Goal: Task Accomplishment & Management: Manage account settings

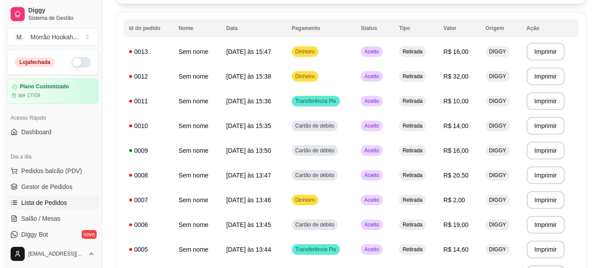
scroll to position [88, 0]
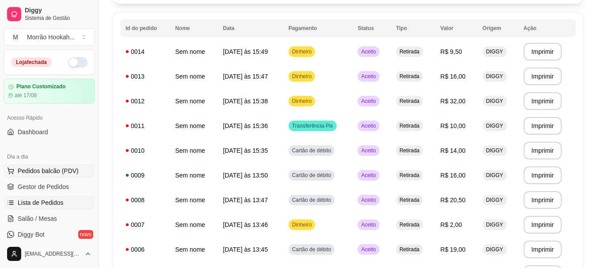
click at [51, 175] on span "Pedidos balcão (PDV)" at bounding box center [48, 171] width 61 height 9
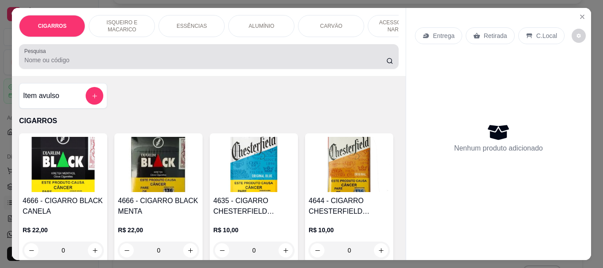
click at [56, 69] on div "Pesquisa" at bounding box center [208, 56] width 379 height 25
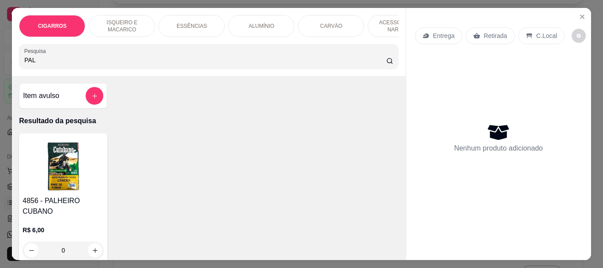
type input "PAL"
click at [58, 149] on img at bounding box center [63, 164] width 81 height 55
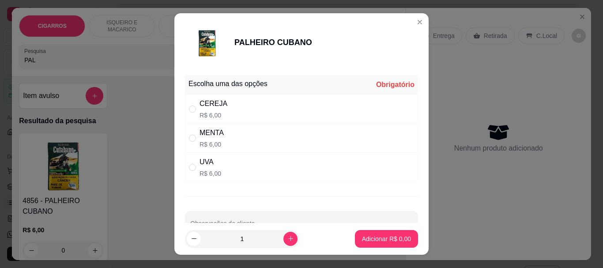
click at [224, 107] on div "CEREJA R$ 6,00" at bounding box center [301, 109] width 233 height 29
radio input "true"
click at [370, 239] on p "Adicionar R$ 6,00" at bounding box center [387, 239] width 48 height 8
type input "1"
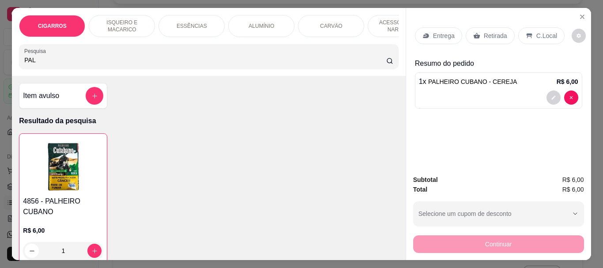
click at [490, 33] on p "Retirada" at bounding box center [495, 35] width 23 height 9
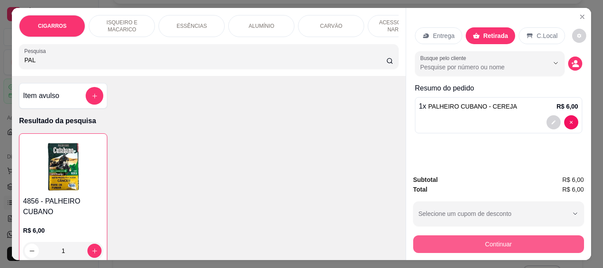
click at [486, 241] on button "Continuar" at bounding box center [498, 244] width 171 height 18
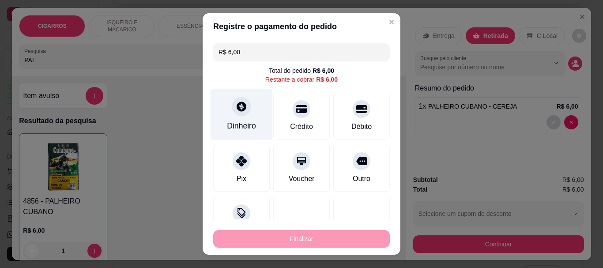
click at [232, 110] on div at bounding box center [241, 106] width 19 height 19
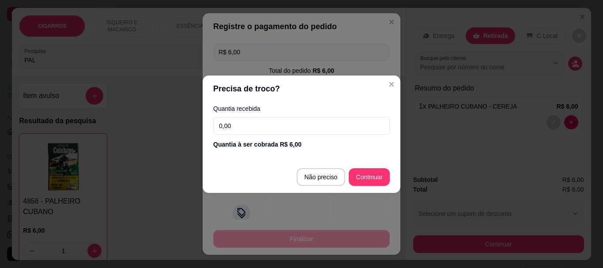
click at [253, 129] on input "0,00" at bounding box center [301, 126] width 177 height 18
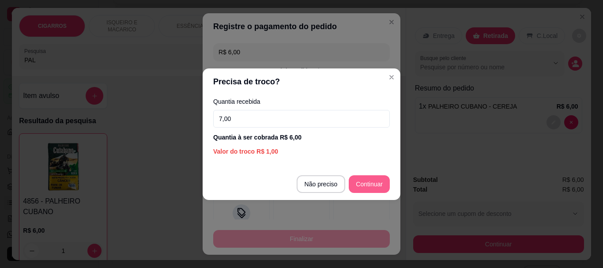
type input "7,00"
type input "R$ 0,00"
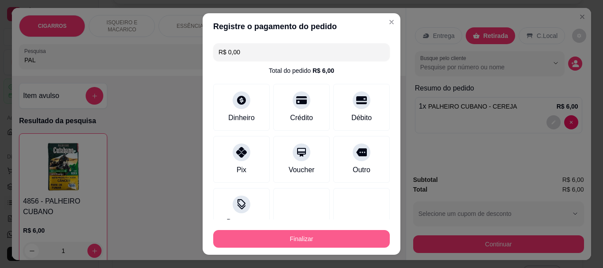
click at [296, 242] on button "Finalizar" at bounding box center [301, 239] width 177 height 18
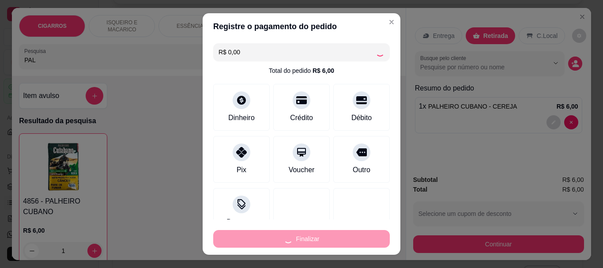
type input "0"
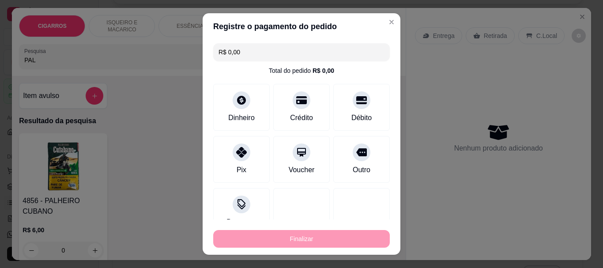
type input "-R$ 6,00"
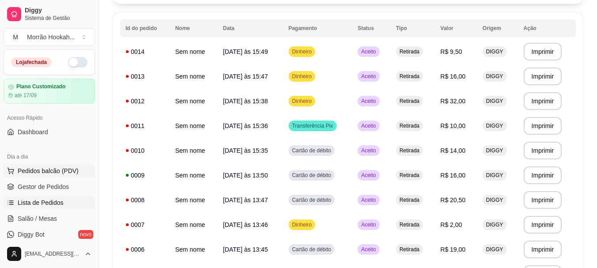
click at [39, 171] on span "Pedidos balcão (PDV)" at bounding box center [48, 171] width 61 height 9
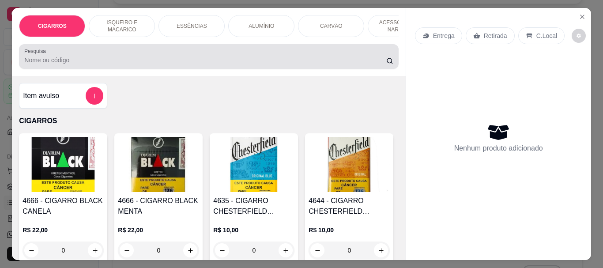
click at [60, 61] on input "Pesquisa" at bounding box center [205, 60] width 362 height 9
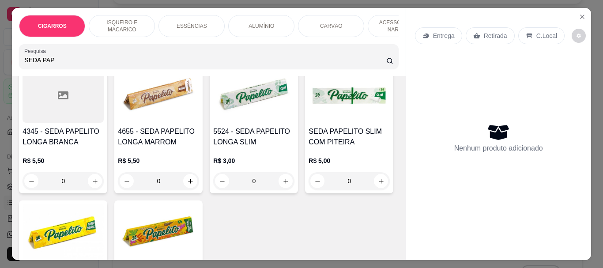
scroll to position [177, 0]
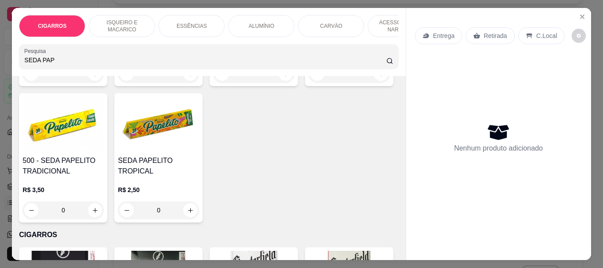
type input "SEDA PAP"
click at [309, 40] on h4 "SEDA PAPELITO SLIM COM PITEIRA" at bounding box center [349, 29] width 81 height 21
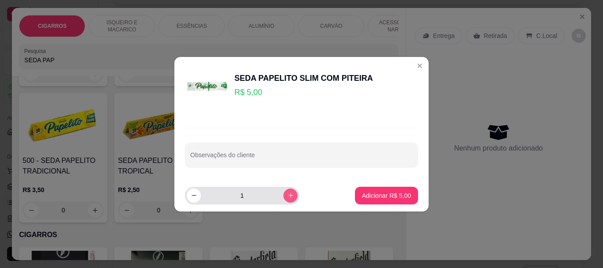
click at [288, 196] on icon "increase-product-quantity" at bounding box center [291, 195] width 7 height 7
type input "2"
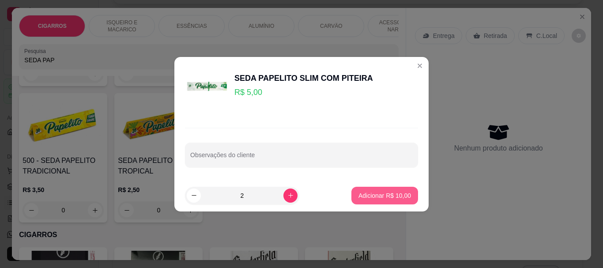
click at [374, 195] on p "Adicionar R$ 10,00" at bounding box center [385, 195] width 53 height 9
type input "2"
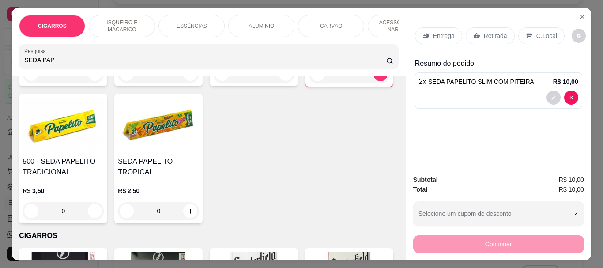
click at [485, 32] on p "Retirada" at bounding box center [495, 35] width 23 height 9
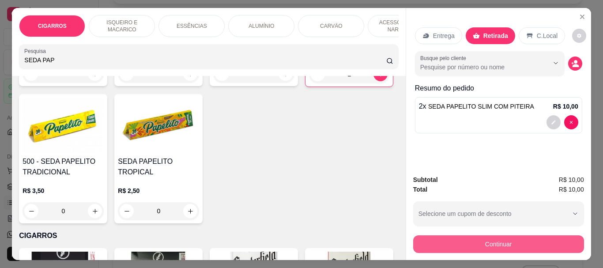
click at [511, 237] on button "Continuar" at bounding box center [498, 244] width 171 height 18
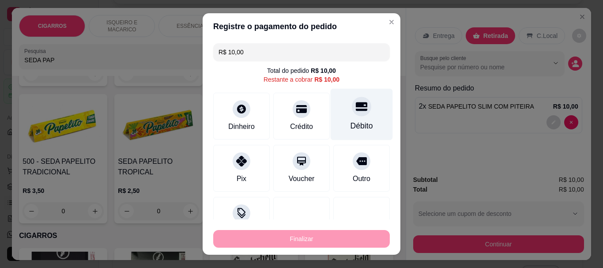
click at [356, 106] on icon at bounding box center [361, 106] width 11 height 9
type input "R$ 0,00"
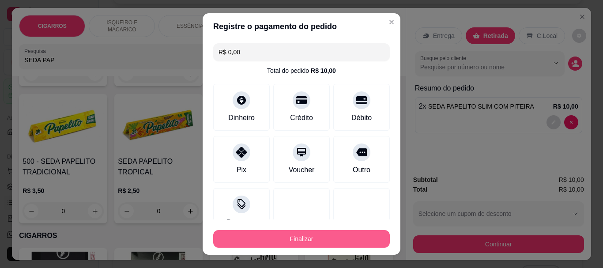
click at [302, 242] on button "Finalizar" at bounding box center [301, 239] width 177 height 18
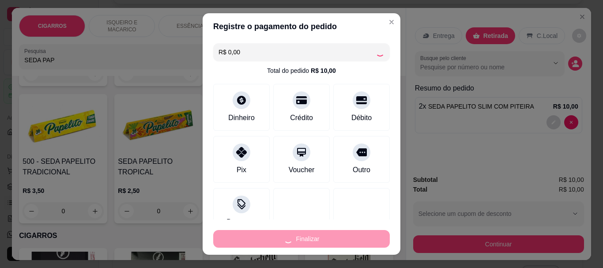
type input "0"
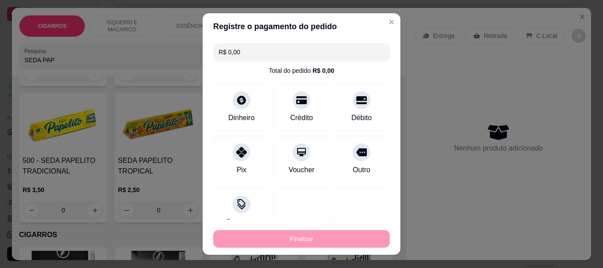
type input "-R$ 10,00"
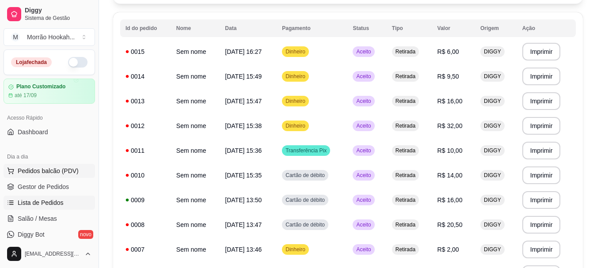
click at [56, 170] on span "Pedidos balcão (PDV)" at bounding box center [48, 171] width 61 height 9
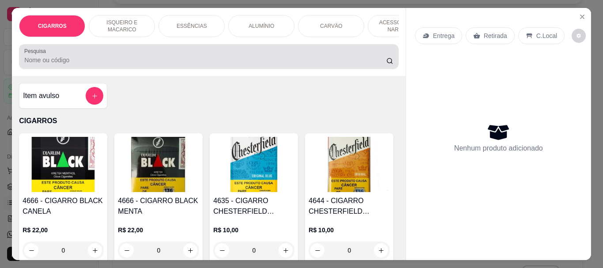
click at [95, 65] on div at bounding box center [208, 57] width 369 height 18
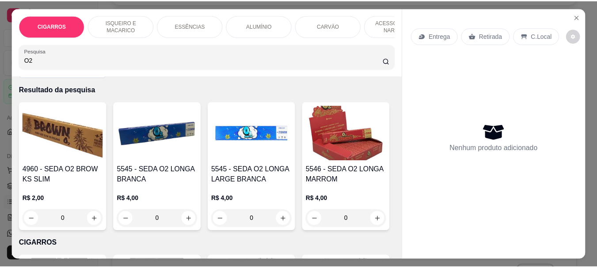
scroll to position [44, 0]
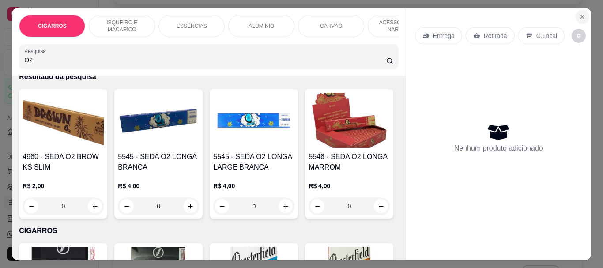
type input "O2"
click at [585, 13] on button "Close" at bounding box center [583, 17] width 14 height 14
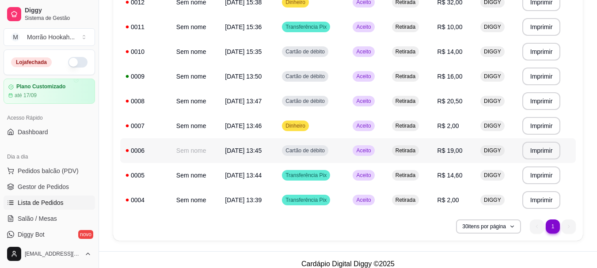
scroll to position [220, 0]
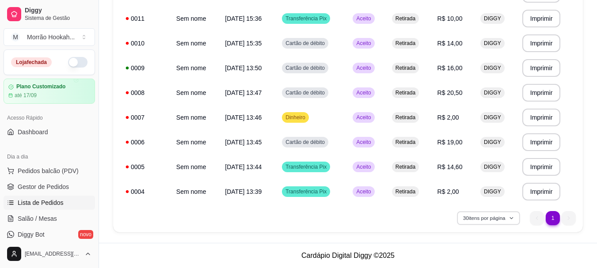
click at [494, 219] on button "30 itens por página" at bounding box center [488, 218] width 63 height 14
click at [435, 218] on div "30 itens por página 1 1" at bounding box center [347, 218] width 455 height 14
click at [61, 189] on span "Gestor de Pedidos" at bounding box center [43, 186] width 51 height 9
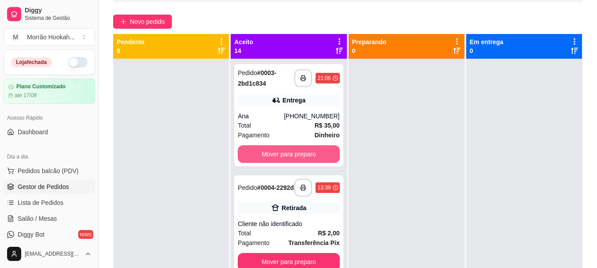
scroll to position [2, 0]
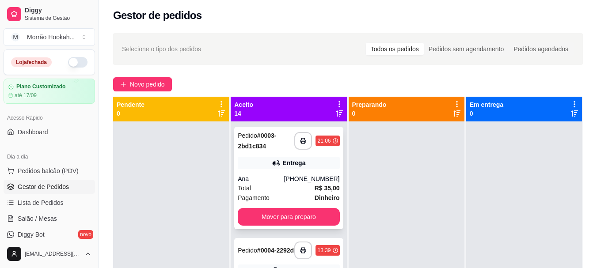
click at [276, 160] on div "Entrega" at bounding box center [289, 163] width 102 height 12
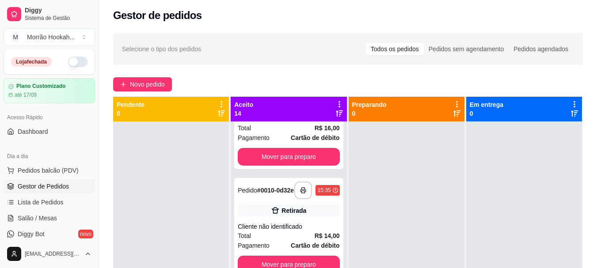
scroll to position [0, 0]
click at [35, 134] on span "Dashboard" at bounding box center [33, 132] width 30 height 9
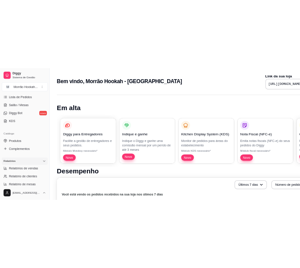
scroll to position [177, 0]
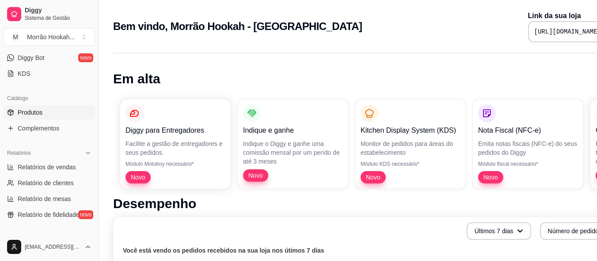
click at [49, 115] on link "Produtos" at bounding box center [49, 113] width 91 height 14
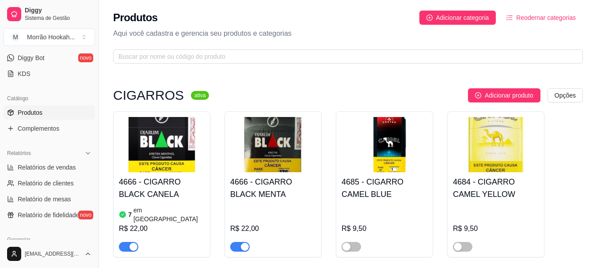
click at [255, 38] on p "Aqui você cadastra e gerencia seu produtos e categorias" at bounding box center [348, 33] width 470 height 11
click at [254, 47] on div "Produtos Adicionar categoria Reodernar categorias Aqui você cadastra e gerencia…" at bounding box center [348, 34] width 498 height 69
click at [235, 63] on div "Produtos Adicionar categoria Reodernar categorias Aqui você cadastra e gerencia…" at bounding box center [348, 34] width 498 height 69
click at [236, 61] on span at bounding box center [348, 56] width 470 height 14
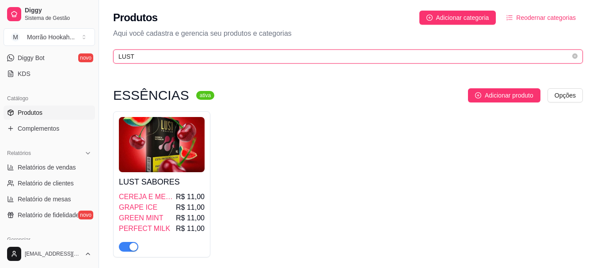
type input "LUST"
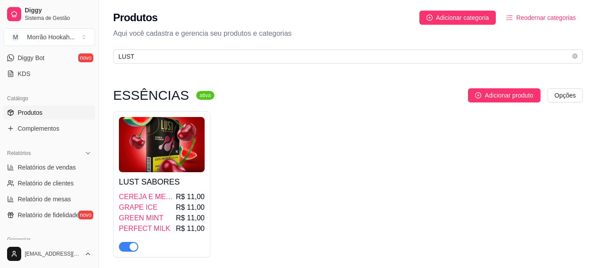
click at [150, 164] on img at bounding box center [162, 144] width 86 height 55
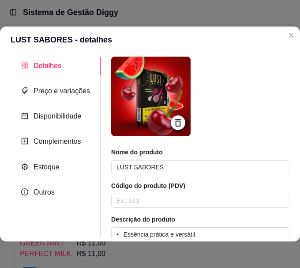
click at [61, 156] on div "Detalhes Preço e variações Disponibilidade Complementos Estoque Outros" at bounding box center [56, 147] width 90 height 181
click at [66, 167] on div "Estoque" at bounding box center [56, 167] width 90 height 18
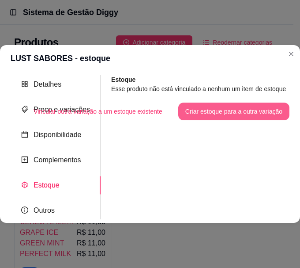
click at [227, 106] on button "Criar estoque para a outra variação" at bounding box center [233, 111] width 111 height 18
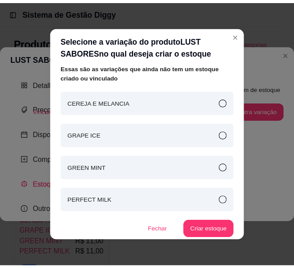
scroll to position [8, 0]
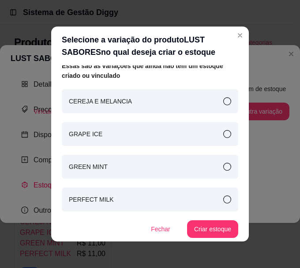
click at [103, 96] on article "CEREJA E MELANCIA" at bounding box center [100, 101] width 63 height 10
click at [196, 227] on button "Criar estoque" at bounding box center [212, 229] width 51 height 18
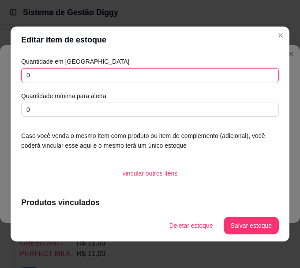
click at [114, 68] on input "0" at bounding box center [150, 75] width 258 height 14
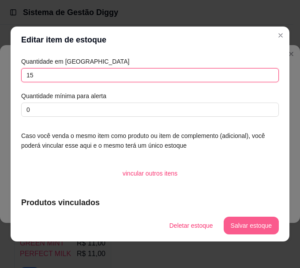
type input "15"
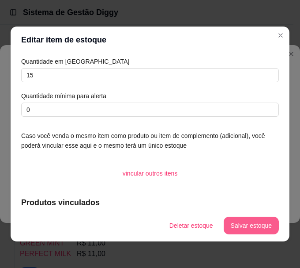
click at [250, 224] on button "Salvar estoque" at bounding box center [251, 225] width 55 height 18
click at [246, 220] on button "Salvar estoque" at bounding box center [251, 225] width 55 height 18
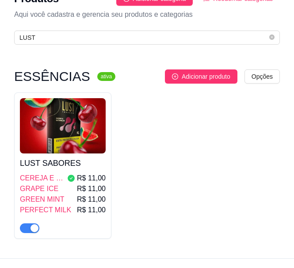
scroll to position [44, 0]
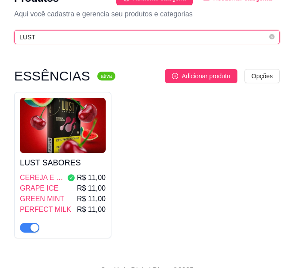
click at [119, 41] on input "LUST" at bounding box center [143, 37] width 248 height 10
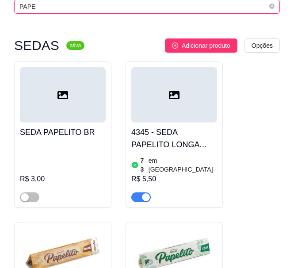
scroll to position [88, 0]
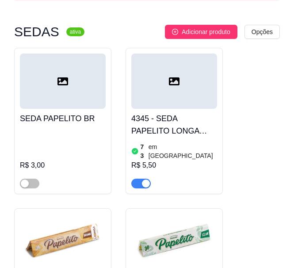
type input "PAPE"
click at [162, 107] on div at bounding box center [174, 80] width 86 height 55
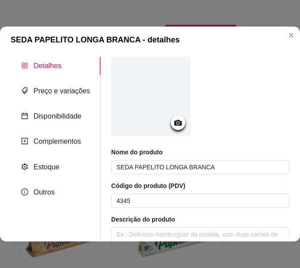
click at [292, 42] on header "SEDA PAPELITO LONGA BRANCA - detalhes" at bounding box center [150, 40] width 300 height 27
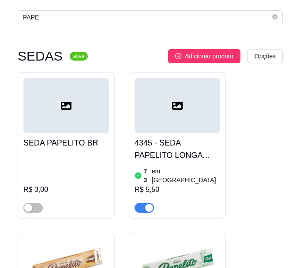
scroll to position [0, 0]
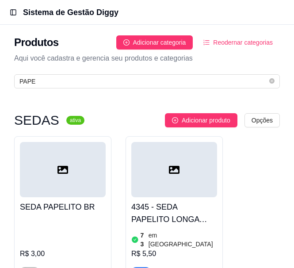
click at [6, 7] on header "Toggle Sidebar Sistema de Gestão Diggy" at bounding box center [147, 12] width 294 height 25
click at [11, 12] on button "Toggle Sidebar" at bounding box center [13, 12] width 12 height 12
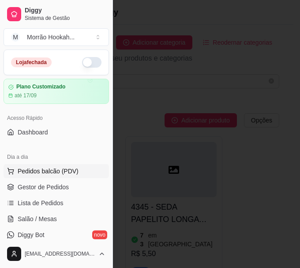
click at [44, 168] on span "Pedidos balcão (PDV)" at bounding box center [48, 171] width 61 height 9
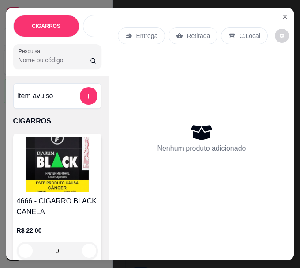
click at [281, 12] on div at bounding box center [150, 134] width 300 height 268
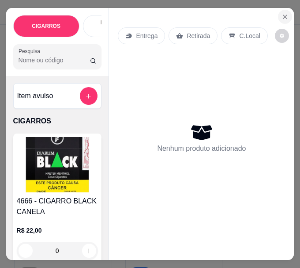
click at [282, 13] on icon "Close" at bounding box center [285, 16] width 7 height 7
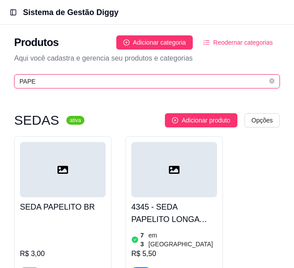
drag, startPoint x: 57, startPoint y: 79, endPoint x: -12, endPoint y: 83, distance: 69.5
click at [0, 83] on html "Toggle Sidebar Sistema de Gestão Diggy Produtos Adicionar categoria Reodernar c…" at bounding box center [147, 134] width 294 height 268
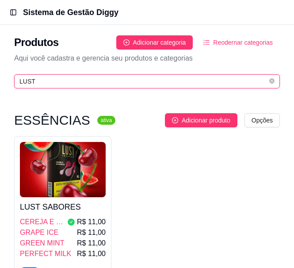
type input "LUST"
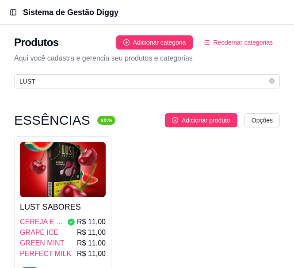
click at [76, 167] on img at bounding box center [63, 169] width 86 height 55
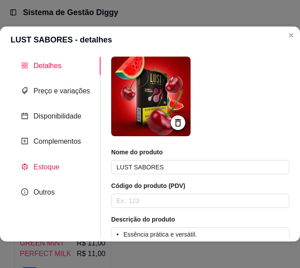
click at [57, 168] on span "Estoque" at bounding box center [47, 167] width 26 height 8
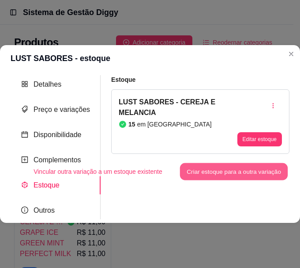
click at [227, 165] on button "Criar estoque para a outra variação" at bounding box center [234, 171] width 108 height 17
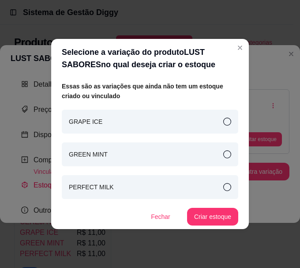
click at [199, 108] on div "Essas são as variações que ainda não tem um estoque criado ou vinculado GRAPE I…" at bounding box center [150, 153] width 177 height 144
click at [204, 118] on div "GRAPE ICE" at bounding box center [150, 122] width 177 height 24
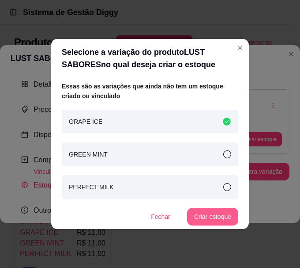
click at [205, 219] on button "Criar estoque" at bounding box center [212, 217] width 51 height 18
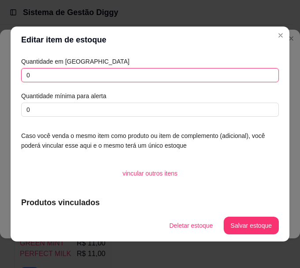
click at [138, 69] on input "0" at bounding box center [150, 75] width 258 height 14
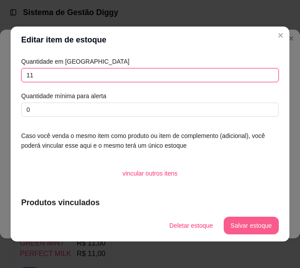
type input "11"
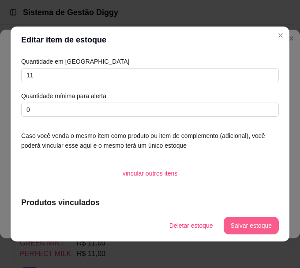
click at [231, 224] on button "Salvar estoque" at bounding box center [251, 225] width 55 height 18
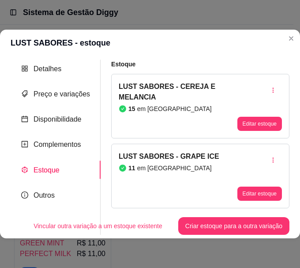
scroll to position [2, 0]
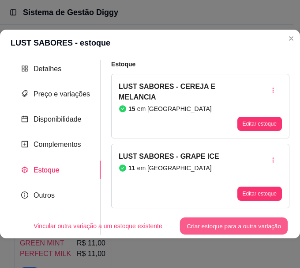
click at [218, 220] on button "Criar estoque para a outra variação" at bounding box center [234, 225] width 108 height 17
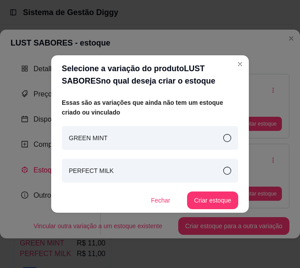
click at [200, 126] on div "GREEN MINT" at bounding box center [150, 138] width 177 height 24
click at [197, 132] on div "GREEN MINT" at bounding box center [150, 138] width 177 height 24
click at [201, 140] on div "GREEN MINT" at bounding box center [150, 138] width 177 height 24
click at [227, 196] on button "Criar estoque" at bounding box center [212, 200] width 51 height 18
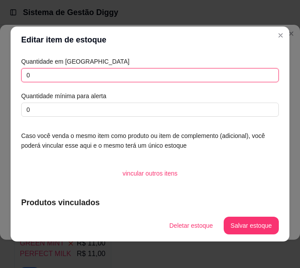
click at [68, 79] on input "0" at bounding box center [150, 75] width 258 height 14
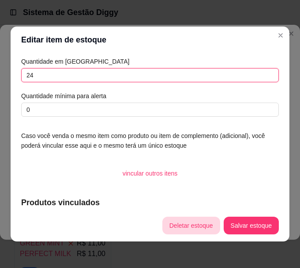
type input "24"
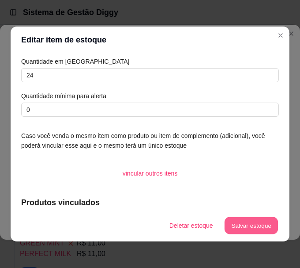
click at [226, 223] on button "Salvar estoque" at bounding box center [251, 225] width 54 height 17
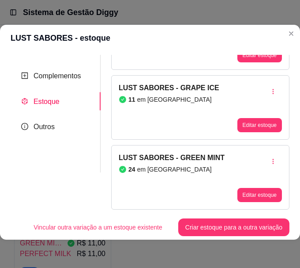
scroll to position [70, 0]
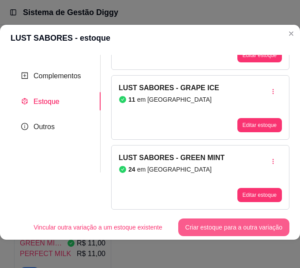
click at [222, 218] on button "Criar estoque para a outra variação" at bounding box center [233, 227] width 111 height 18
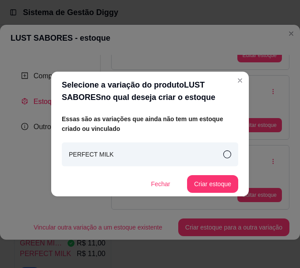
click at [193, 152] on div "PERFECT MILK" at bounding box center [150, 154] width 177 height 24
click at [206, 188] on button "Criar estoque" at bounding box center [213, 183] width 50 height 17
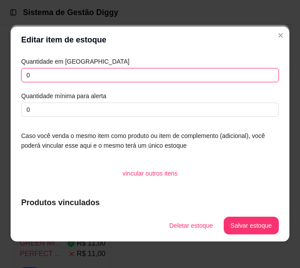
click at [88, 80] on input "0" at bounding box center [150, 75] width 258 height 14
click at [88, 77] on input "0" at bounding box center [150, 75] width 258 height 14
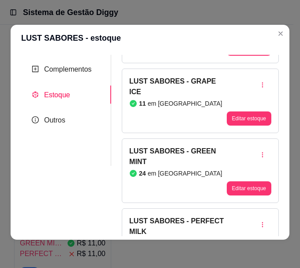
scroll to position [107, 0]
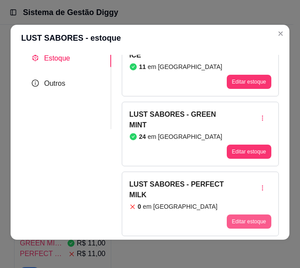
click at [229, 226] on button "Editar estoque" at bounding box center [249, 221] width 45 height 14
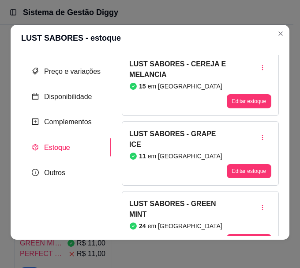
scroll to position [0, 0]
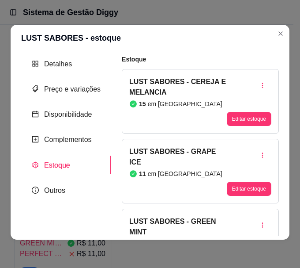
click at [165, 113] on div "LUST SABORES - CEREJA E MELANCIA 15 em [GEOGRAPHIC_DATA]" at bounding box center [178, 100] width 98 height 49
click at [227, 122] on button "Editar estoque" at bounding box center [249, 119] width 45 height 14
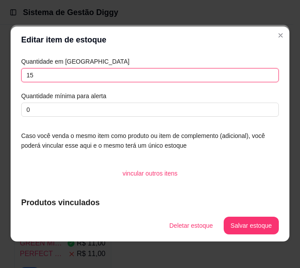
click at [37, 76] on input "15" at bounding box center [150, 75] width 258 height 14
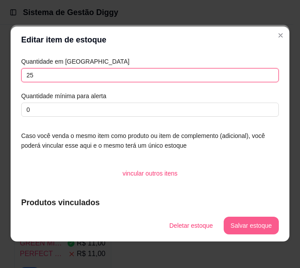
type input "25"
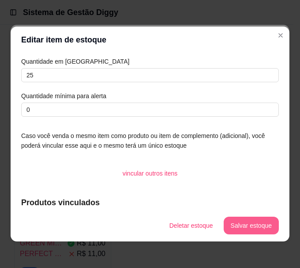
click at [255, 226] on button "Salvar estoque" at bounding box center [251, 225] width 55 height 18
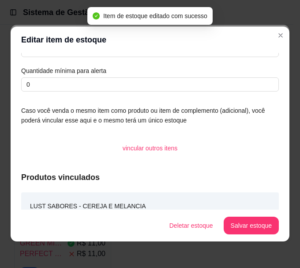
scroll to position [39, 0]
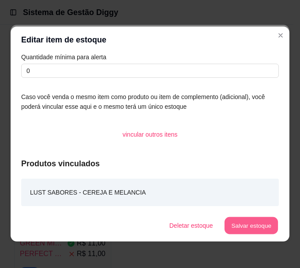
click at [252, 224] on button "Salvar estoque" at bounding box center [251, 225] width 54 height 17
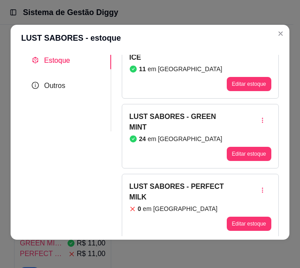
scroll to position [107, 0]
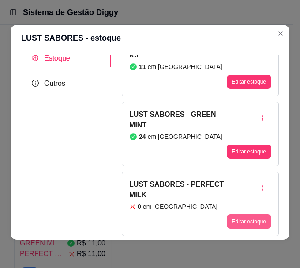
click at [240, 217] on button "Editar estoque" at bounding box center [249, 221] width 45 height 14
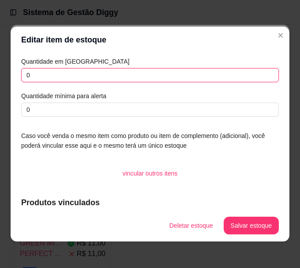
click at [178, 74] on input "0" at bounding box center [150, 75] width 258 height 14
type input "1"
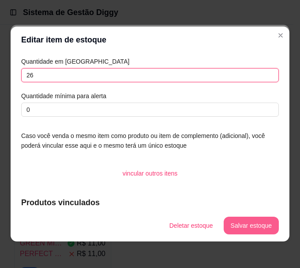
type input "26"
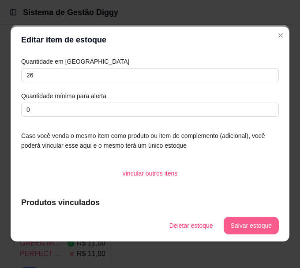
click at [229, 227] on button "Salvar estoque" at bounding box center [251, 225] width 55 height 18
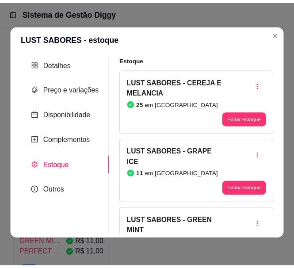
scroll to position [0, 0]
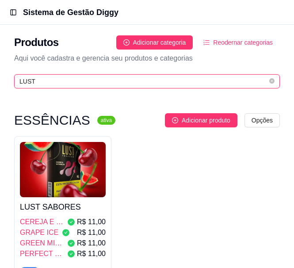
click at [58, 78] on input "LUST" at bounding box center [143, 81] width 248 height 10
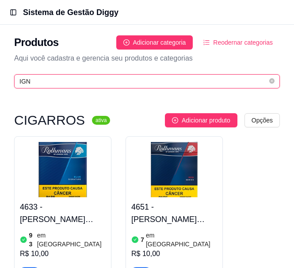
type input "IGN"
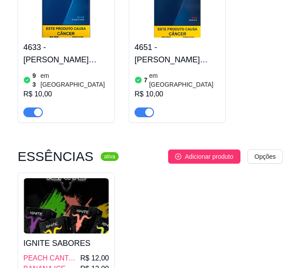
scroll to position [177, 0]
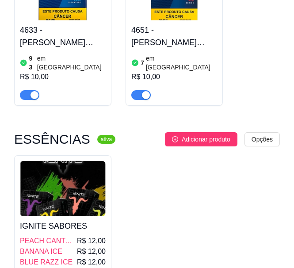
click at [63, 174] on img at bounding box center [63, 188] width 86 height 55
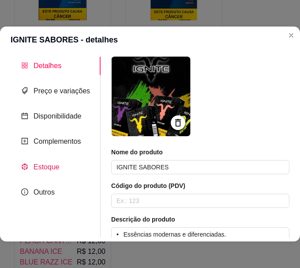
click at [30, 163] on div "Estoque" at bounding box center [40, 166] width 38 height 11
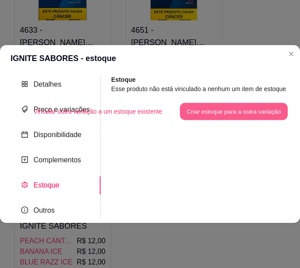
click at [214, 106] on button "Criar estoque para a outra variação" at bounding box center [234, 110] width 108 height 17
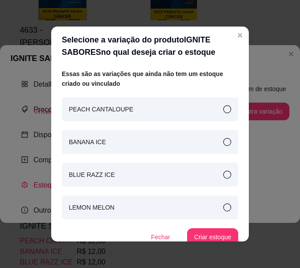
click at [119, 112] on article "PEACH CANTALOUPE" at bounding box center [101, 109] width 64 height 10
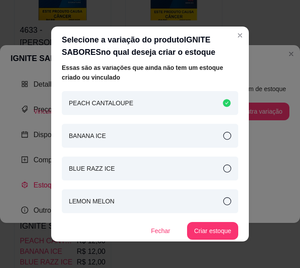
scroll to position [8, 0]
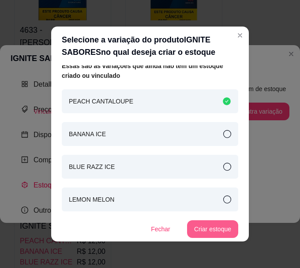
click at [200, 229] on button "Criar estoque" at bounding box center [212, 229] width 51 height 18
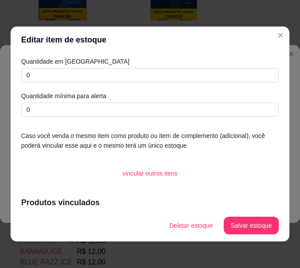
click at [112, 83] on div "Quantidade em estoque 0 Quantidade mínima para alerta 0" at bounding box center [150, 87] width 258 height 60
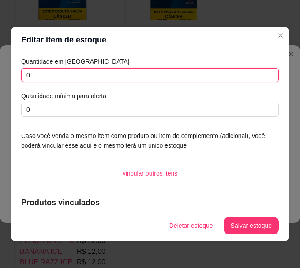
click at [109, 69] on input "0" at bounding box center [150, 75] width 258 height 14
type input "13"
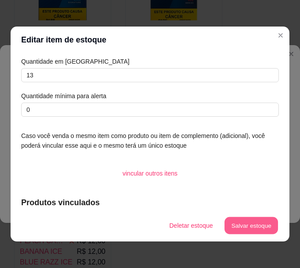
click at [239, 219] on button "Salvar estoque" at bounding box center [251, 225] width 54 height 17
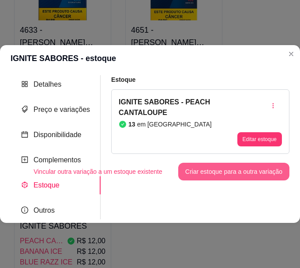
click at [233, 173] on button "Criar estoque para a outra variação" at bounding box center [233, 172] width 111 height 18
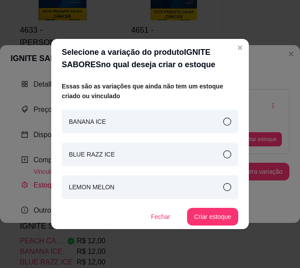
click at [150, 116] on div "BANANA ICE" at bounding box center [150, 122] width 177 height 24
drag, startPoint x: 224, startPoint y: 207, endPoint x: 232, endPoint y: 207, distance: 8.0
click at [224, 207] on div "Essas são as variações que ainda não tem um estoque criado ou vinculado BANANA …" at bounding box center [150, 153] width 177 height 144
click at [219, 154] on div "BLUE RAZZ ICE" at bounding box center [150, 154] width 177 height 24
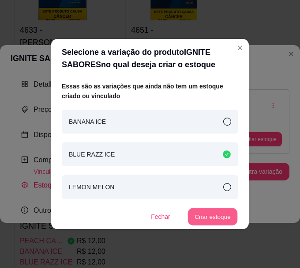
click at [218, 210] on button "Criar estoque" at bounding box center [213, 216] width 50 height 17
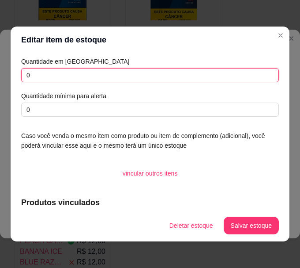
click at [189, 68] on input "0" at bounding box center [150, 75] width 258 height 14
type input "4"
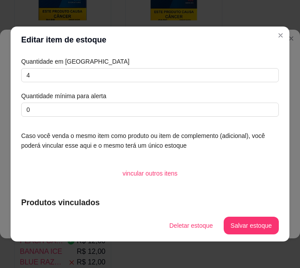
click at [234, 231] on button "Salvar estoque" at bounding box center [251, 225] width 55 height 18
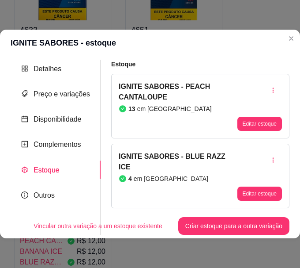
scroll to position [0, 0]
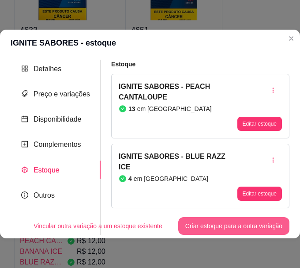
click at [196, 219] on button "Criar estoque para a outra variação" at bounding box center [233, 226] width 111 height 18
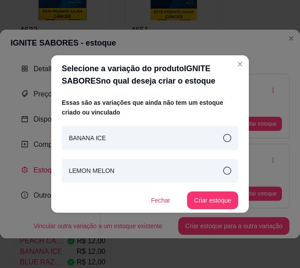
click at [133, 174] on div "LEMON MELON" at bounding box center [150, 171] width 177 height 24
click at [220, 195] on button "Criar estoque" at bounding box center [212, 200] width 51 height 18
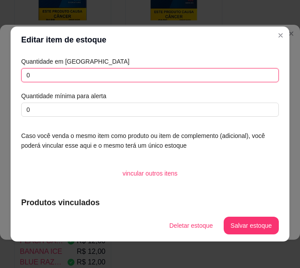
click at [102, 80] on input "0" at bounding box center [150, 75] width 258 height 14
click at [101, 80] on input "0" at bounding box center [150, 75] width 258 height 14
type input "0"
type input "10"
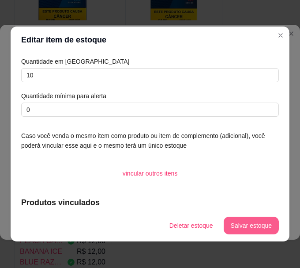
click at [245, 226] on button "Salvar estoque" at bounding box center [251, 225] width 55 height 18
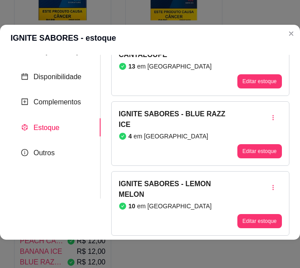
scroll to position [0, 0]
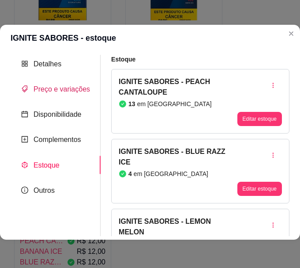
click at [51, 88] on span "Preço e variações" at bounding box center [62, 89] width 57 height 8
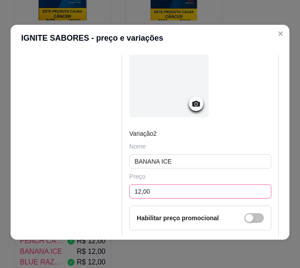
scroll to position [442, 0]
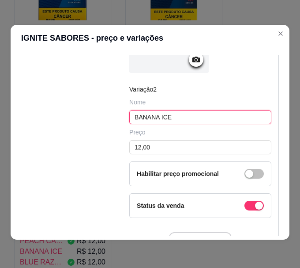
drag, startPoint x: 149, startPoint y: 115, endPoint x: 50, endPoint y: 120, distance: 99.1
click at [50, 119] on div "Detalhes Preço e variações Disponibilidade Complementos Estoque Outros Nome do …" at bounding box center [150, 145] width 258 height 181
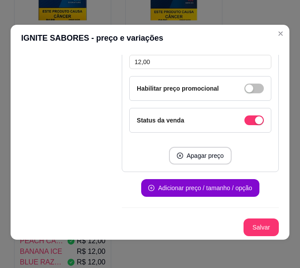
scroll to position [1094, 0]
type input "ICI MINT"
click at [251, 226] on button "Salvar" at bounding box center [261, 227] width 35 height 18
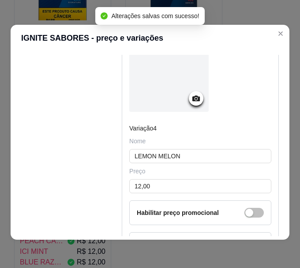
scroll to position [962, 0]
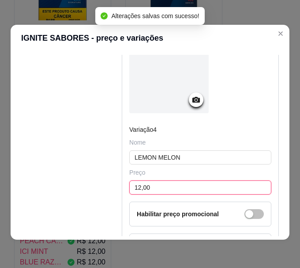
click at [171, 193] on input "12,00" at bounding box center [200, 187] width 142 height 14
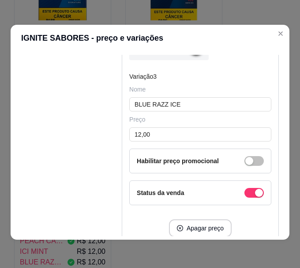
scroll to position [652, 0]
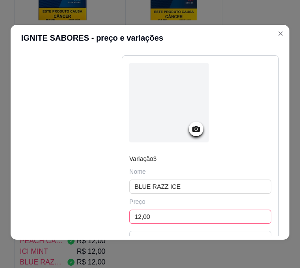
type input "10,00"
click at [155, 224] on input "12,00" at bounding box center [200, 216] width 142 height 14
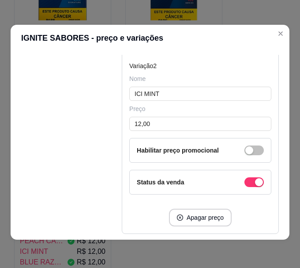
scroll to position [387, 0]
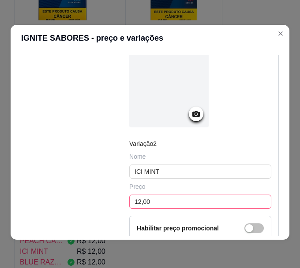
type input "10,00"
click at [148, 208] on input "12,00" at bounding box center [200, 201] width 142 height 14
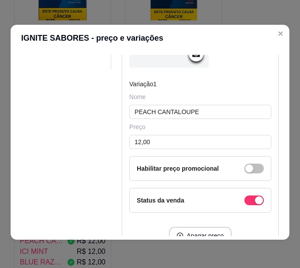
scroll to position [167, 0]
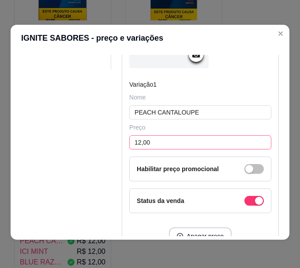
type input "10,00"
click at [165, 149] on input "12,00" at bounding box center [200, 142] width 142 height 14
click at [165, 148] on input "12,00" at bounding box center [200, 142] width 142 height 14
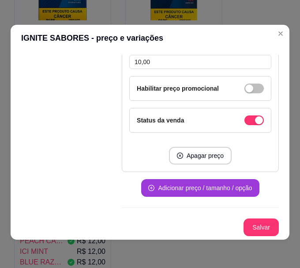
scroll to position [1094, 0]
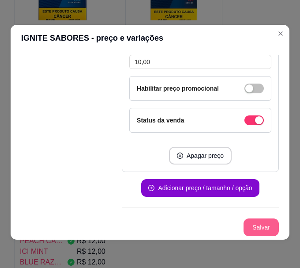
type input "10,00"
click at [244, 225] on button "Salvar" at bounding box center [261, 227] width 34 height 17
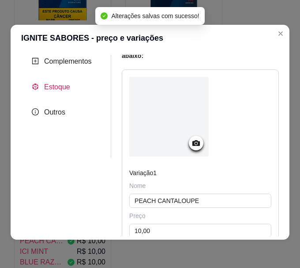
click at [58, 89] on span "Estoque" at bounding box center [57, 87] width 26 height 8
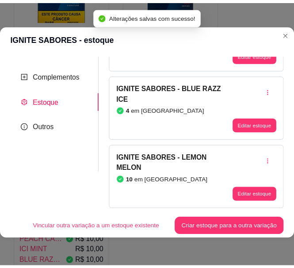
scroll to position [70, 0]
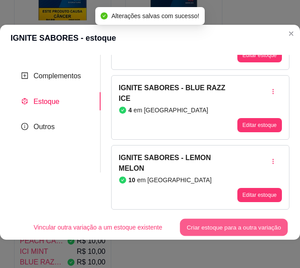
click at [234, 219] on button "Criar estoque para a outra variação" at bounding box center [234, 227] width 108 height 17
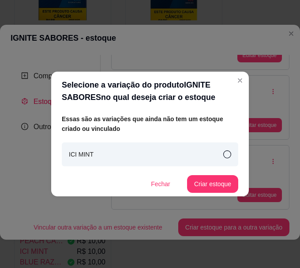
drag, startPoint x: 185, startPoint y: 157, endPoint x: 206, endPoint y: 159, distance: 21.3
click at [186, 156] on div "ICI MINT" at bounding box center [150, 154] width 177 height 24
click at [211, 176] on button "Criar estoque" at bounding box center [212, 184] width 51 height 18
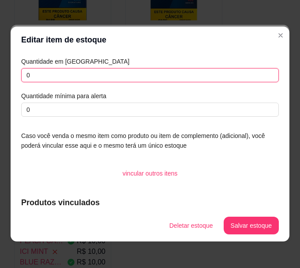
click at [189, 77] on input "0" at bounding box center [150, 75] width 258 height 14
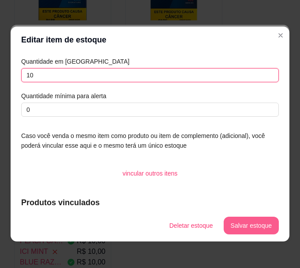
type input "10"
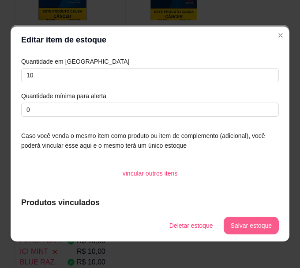
click at [243, 223] on button "Salvar estoque" at bounding box center [251, 225] width 55 height 18
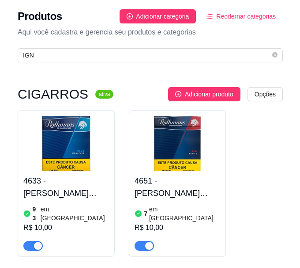
scroll to position [0, 0]
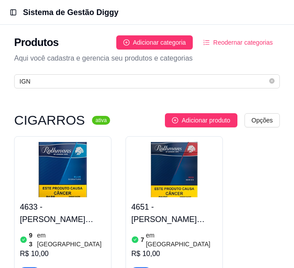
click at [112, 73] on div "Produtos Adicionar categoria Reodernar categorias Aqui você cadastra e gerencia…" at bounding box center [147, 59] width 294 height 69
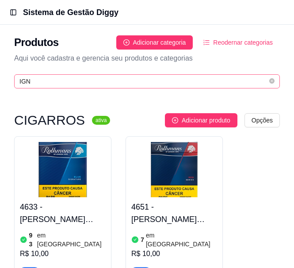
click at [114, 74] on span "IGN" at bounding box center [146, 81] width 265 height 14
click at [116, 77] on input "IGN" at bounding box center [143, 81] width 248 height 10
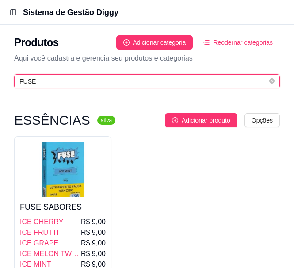
type input "FUSE"
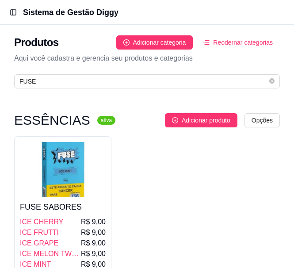
click at [68, 175] on img at bounding box center [63, 169] width 86 height 55
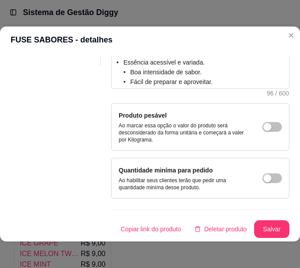
scroll to position [44, 0]
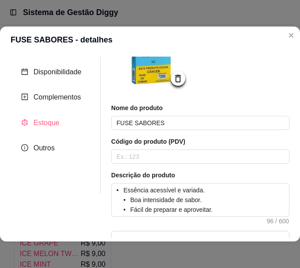
click at [59, 123] on div "Estoque" at bounding box center [56, 123] width 90 height 18
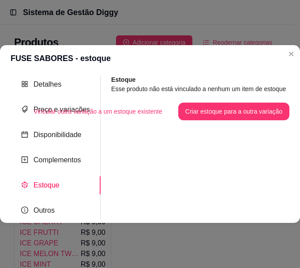
scroll to position [0, 0]
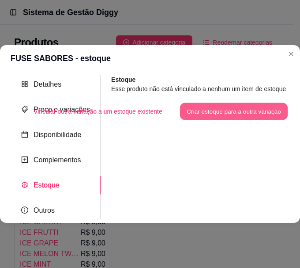
click at [218, 106] on button "Criar estoque para a outra variação" at bounding box center [234, 110] width 108 height 17
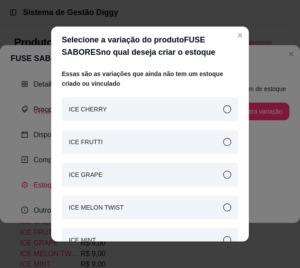
click at [110, 103] on div "ICE CHERRY" at bounding box center [150, 109] width 177 height 24
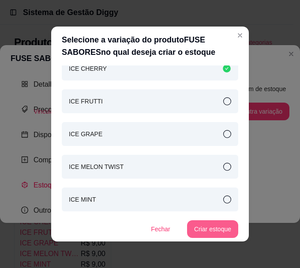
click at [193, 223] on button "Criar estoque" at bounding box center [212, 229] width 51 height 18
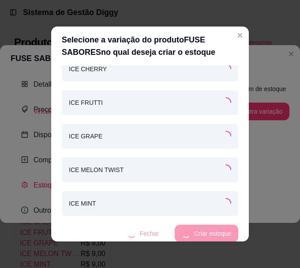
scroll to position [41, 0]
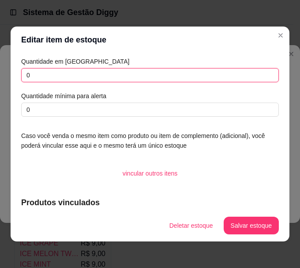
click at [164, 80] on input "0" at bounding box center [150, 75] width 258 height 14
click at [165, 79] on input "0" at bounding box center [150, 75] width 258 height 14
type input "9"
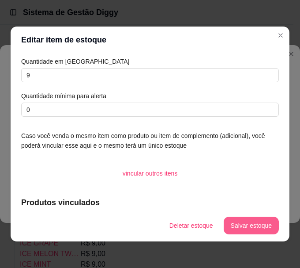
click at [254, 224] on button "Salvar estoque" at bounding box center [251, 225] width 55 height 18
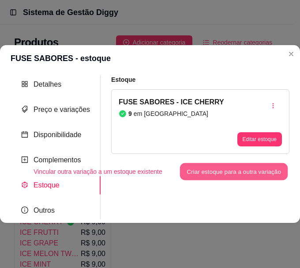
click at [242, 172] on button "Criar estoque para a outra variação" at bounding box center [234, 171] width 108 height 17
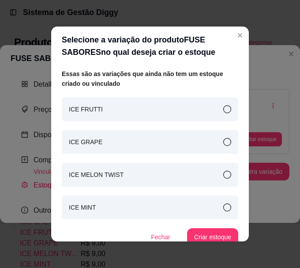
click at [171, 102] on div "ICE FRUTTI" at bounding box center [150, 109] width 177 height 24
click at [213, 230] on button "Criar estoque" at bounding box center [212, 237] width 51 height 18
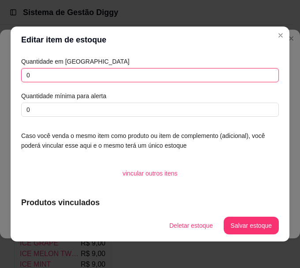
click at [191, 79] on input "0" at bounding box center [150, 75] width 258 height 14
click at [190, 79] on input "0" at bounding box center [150, 75] width 258 height 14
type input "6"
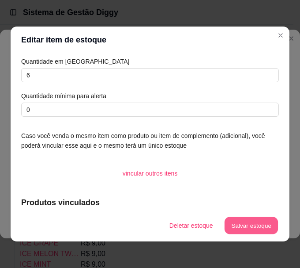
click at [243, 232] on button "Salvar estoque" at bounding box center [251, 225] width 54 height 17
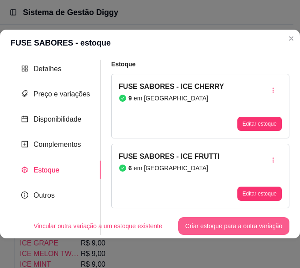
click at [195, 219] on button "Criar estoque para a outra variação" at bounding box center [233, 226] width 111 height 18
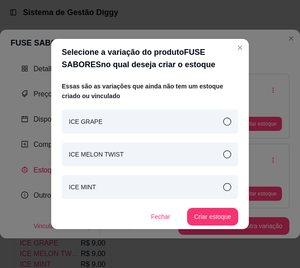
click at [152, 120] on div "ICE GRAPE" at bounding box center [150, 122] width 177 height 24
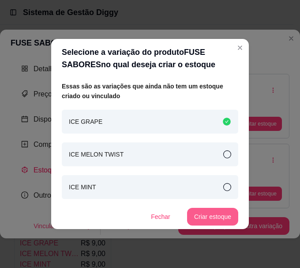
click at [193, 209] on button "Criar estoque" at bounding box center [212, 217] width 51 height 18
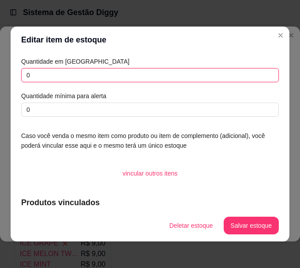
click at [98, 77] on input "0" at bounding box center [150, 75] width 258 height 14
click at [98, 76] on input "0" at bounding box center [150, 75] width 258 height 14
type input "6"
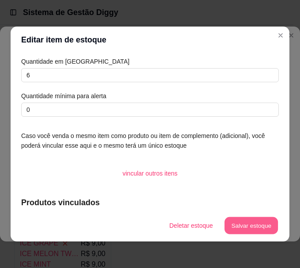
click at [249, 227] on button "Salvar estoque" at bounding box center [251, 225] width 54 height 17
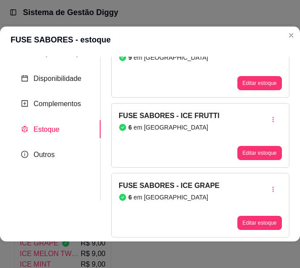
scroll to position [70, 0]
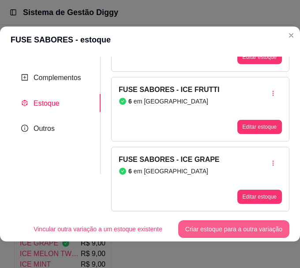
click at [248, 220] on button "Criar estoque para a outra variação" at bounding box center [233, 229] width 111 height 18
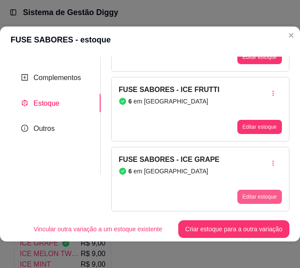
click at [248, 189] on button "Editar estoque" at bounding box center [260, 196] width 45 height 14
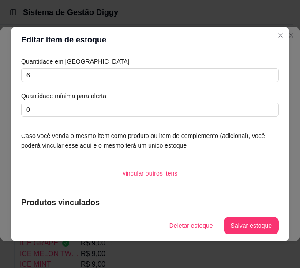
click at [68, 84] on div "Quantidade em estoque 6 Quantidade mínima para alerta 0" at bounding box center [150, 87] width 258 height 60
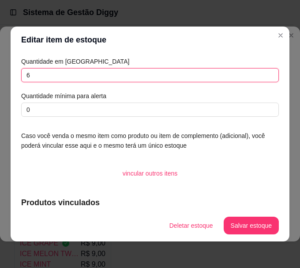
click at [68, 79] on input "6" at bounding box center [150, 75] width 258 height 14
type input "10"
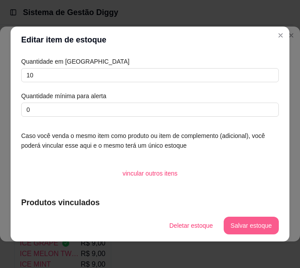
click at [239, 217] on button "Salvar estoque" at bounding box center [251, 225] width 55 height 18
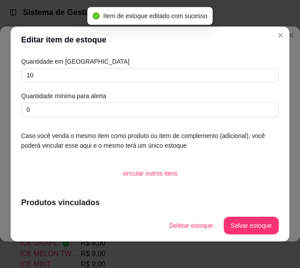
click at [273, 27] on header "Editar item de estoque" at bounding box center [150, 40] width 279 height 27
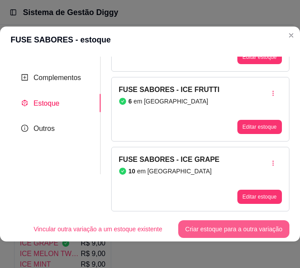
click at [229, 220] on button "Criar estoque para a outra variação" at bounding box center [233, 229] width 111 height 18
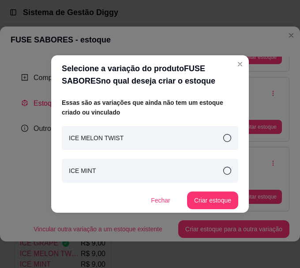
click at [133, 144] on div "ICE MELON TWIST" at bounding box center [150, 138] width 177 height 24
click at [212, 197] on button "Criar estoque" at bounding box center [212, 200] width 51 height 18
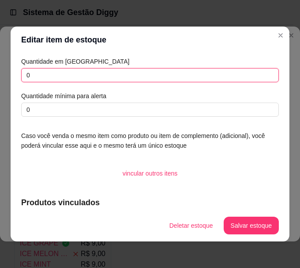
click at [92, 75] on input "0" at bounding box center [150, 75] width 258 height 14
click at [92, 74] on input "0" at bounding box center [150, 75] width 258 height 14
type input "9"
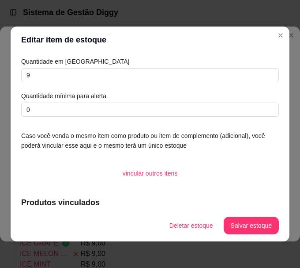
click at [240, 226] on button "Salvar estoque" at bounding box center [251, 225] width 55 height 18
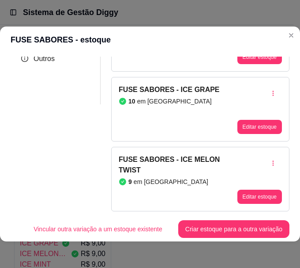
scroll to position [2, 0]
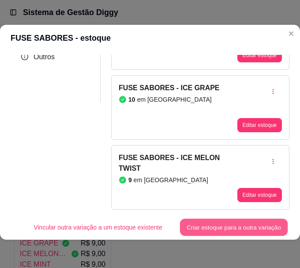
click at [213, 219] on button "Criar estoque para a outra variação" at bounding box center [234, 227] width 108 height 17
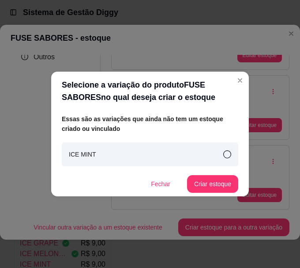
click at [144, 156] on div "ICE MINT" at bounding box center [150, 154] width 177 height 24
click at [195, 183] on button "Criar estoque" at bounding box center [213, 183] width 50 height 17
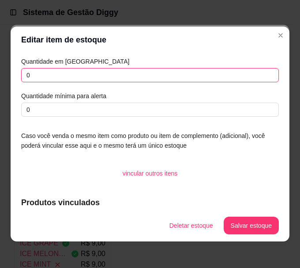
click at [129, 70] on input "0" at bounding box center [150, 75] width 258 height 14
click at [129, 74] on input "0" at bounding box center [150, 75] width 258 height 14
type input "10"
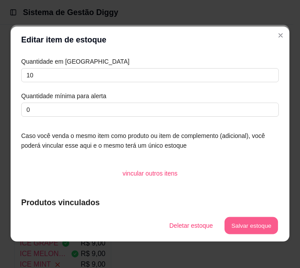
click at [258, 224] on button "Salvar estoque" at bounding box center [251, 225] width 54 height 17
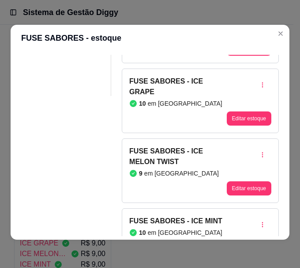
click at [177, 38] on header "FUSE SABORES - estoque" at bounding box center [150, 38] width 279 height 27
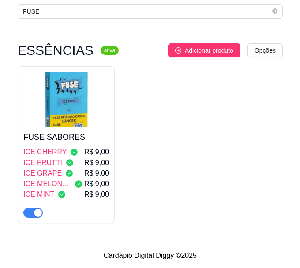
scroll to position [0, 0]
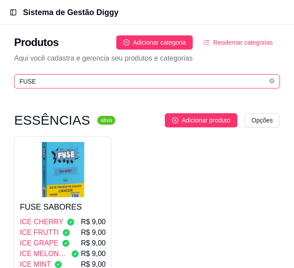
click at [57, 83] on input "FUSE" at bounding box center [143, 81] width 248 height 10
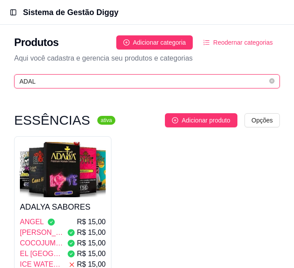
type input "ADAL"
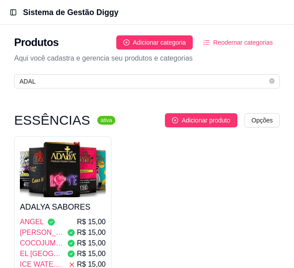
click at [43, 190] on img at bounding box center [63, 169] width 86 height 55
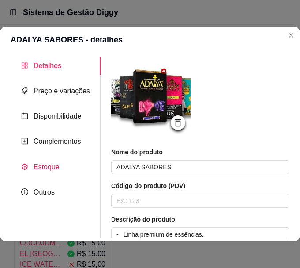
click at [48, 169] on span "Estoque" at bounding box center [47, 167] width 26 height 8
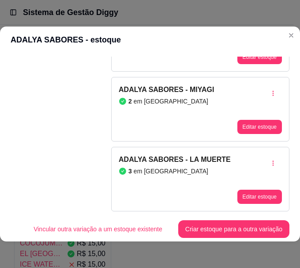
scroll to position [2, 0]
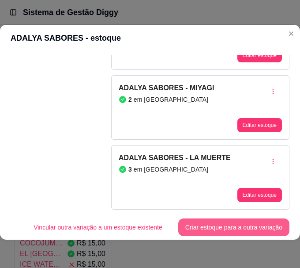
click at [250, 218] on button "Criar estoque para a outra variação" at bounding box center [233, 227] width 111 height 18
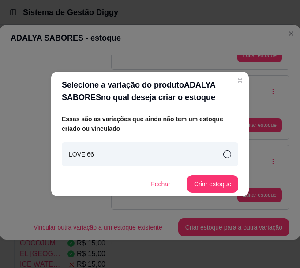
click at [230, 156] on icon at bounding box center [228, 154] width 8 height 8
click at [221, 177] on button "Criar estoque" at bounding box center [212, 184] width 51 height 18
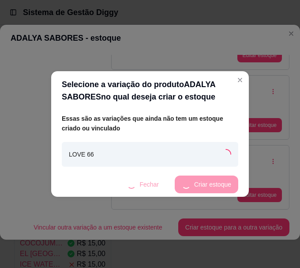
scroll to position [1014, 0]
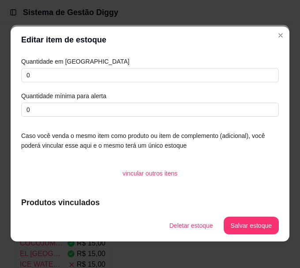
click at [224, 226] on button "Salvar estoque" at bounding box center [251, 225] width 55 height 18
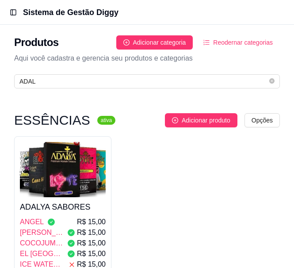
click at [289, 19] on header "Toggle Sidebar Sistema de Gestão Diggy" at bounding box center [147, 12] width 294 height 25
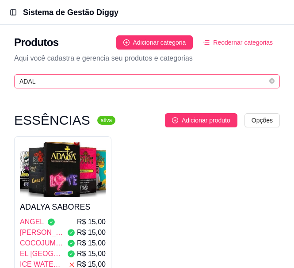
click at [271, 83] on icon "close-circle" at bounding box center [271, 80] width 5 height 5
click at [273, 83] on span at bounding box center [271, 81] width 5 height 10
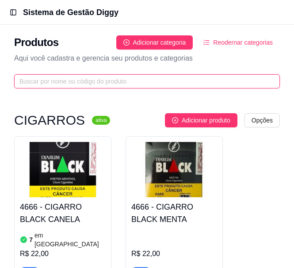
click at [218, 83] on input "text" at bounding box center [143, 81] width 248 height 10
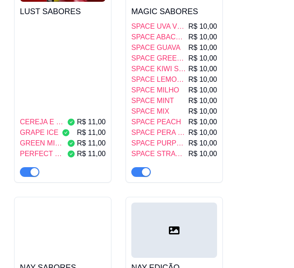
scroll to position [4912, 0]
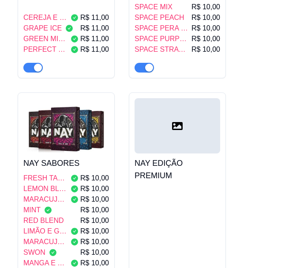
scroll to position [5177, 0]
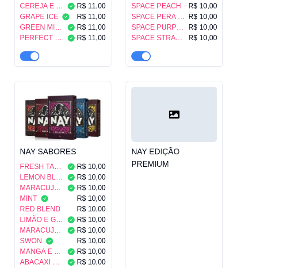
click at [61, 246] on span "MANGA E BANANA" at bounding box center [42, 251] width 44 height 11
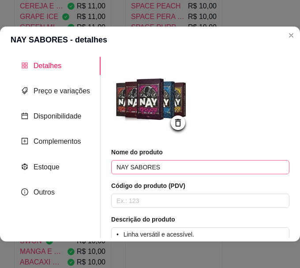
scroll to position [44, 0]
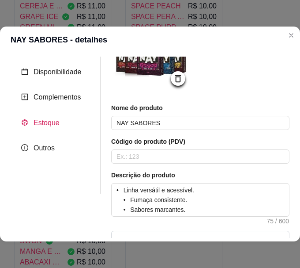
click at [57, 119] on span "Estoque" at bounding box center [47, 123] width 26 height 8
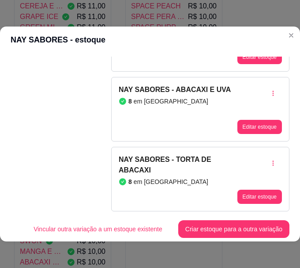
scroll to position [2, 0]
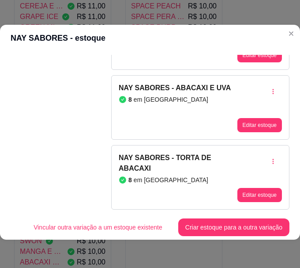
click at [231, 218] on button "Criar estoque para a outra variação" at bounding box center [233, 227] width 111 height 18
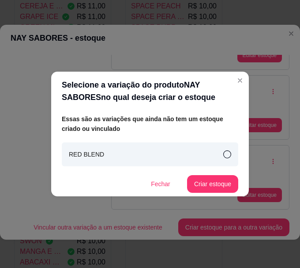
click at [206, 153] on div "RED BLEND" at bounding box center [150, 154] width 177 height 24
drag, startPoint x: 214, startPoint y: 172, endPoint x: 215, endPoint y: 177, distance: 4.4
click at [215, 173] on div "Essas são as variações que ainda não tem um estoque criado ou vinculado RED BLE…" at bounding box center [150, 153] width 177 height 79
click at [214, 179] on button "Criar estoque" at bounding box center [212, 184] width 51 height 18
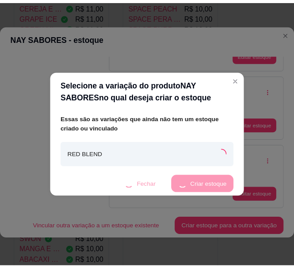
scroll to position [595, 0]
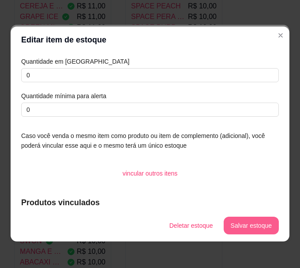
click at [239, 227] on button "Salvar estoque" at bounding box center [251, 225] width 55 height 18
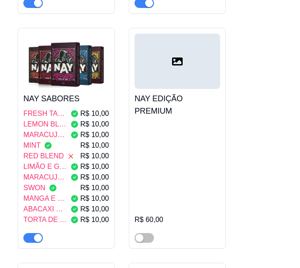
scroll to position [5309, 0]
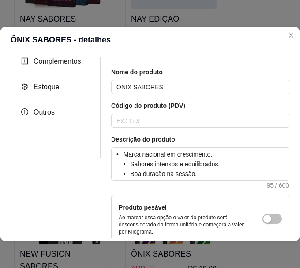
scroll to position [0, 0]
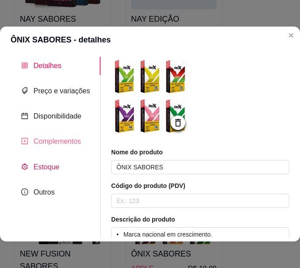
click at [45, 163] on span "Estoque" at bounding box center [47, 167] width 26 height 8
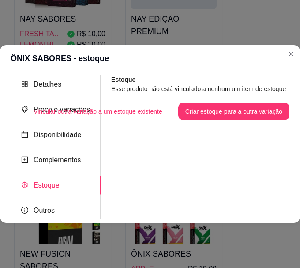
click at [213, 96] on div "Estoque Esse produto não está vinculado a nenhum um item de estoque Vincular ou…" at bounding box center [200, 97] width 178 height 45
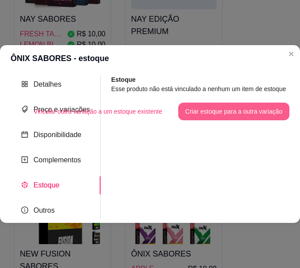
click at [216, 107] on button "Criar estoque para a outra variação" at bounding box center [233, 111] width 111 height 18
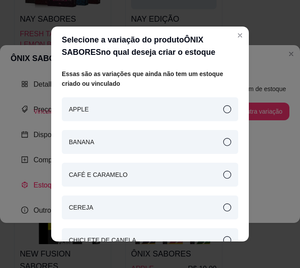
click at [154, 100] on div "APPLE" at bounding box center [150, 109] width 177 height 24
click at [176, 112] on div "APPLE" at bounding box center [150, 109] width 177 height 24
click at [138, 107] on div "APPLE" at bounding box center [150, 109] width 177 height 24
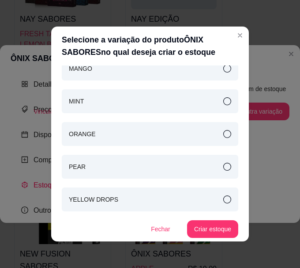
scroll to position [2, 0]
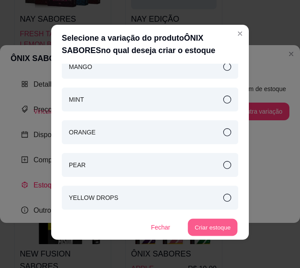
click at [192, 227] on button "Criar estoque" at bounding box center [213, 227] width 50 height 17
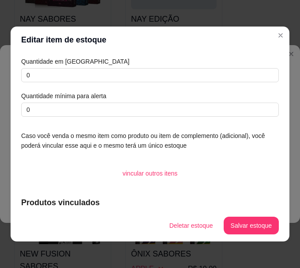
click at [87, 82] on div "Quantidade em estoque 0 Quantidade mínima para alerta 0" at bounding box center [150, 87] width 258 height 60
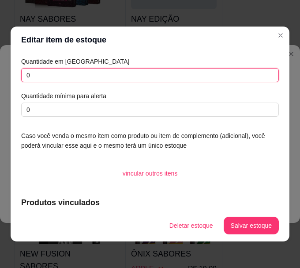
click at [86, 75] on input "0" at bounding box center [150, 75] width 258 height 14
type input "0"
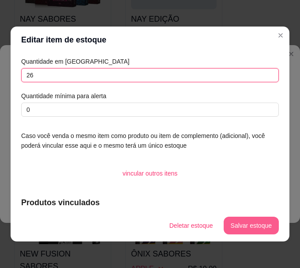
type input "26"
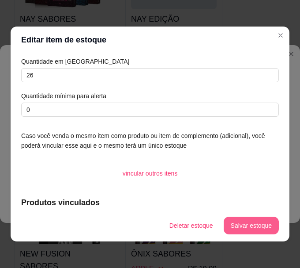
click at [260, 231] on button "Salvar estoque" at bounding box center [251, 225] width 55 height 18
click at [261, 222] on button "Salvar estoque" at bounding box center [251, 225] width 55 height 18
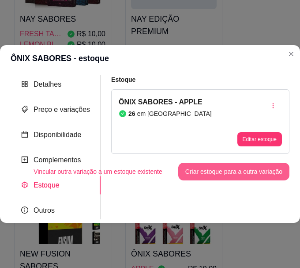
click at [268, 169] on button "Criar estoque para a outra variação" at bounding box center [233, 172] width 111 height 18
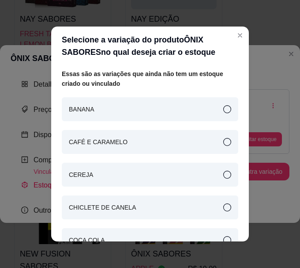
click at [166, 108] on div "BANANA" at bounding box center [150, 109] width 177 height 24
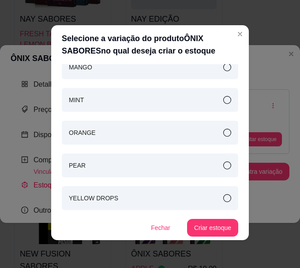
scroll to position [2, 0]
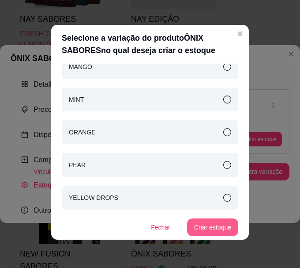
click at [195, 222] on button "Criar estoque" at bounding box center [212, 227] width 51 height 18
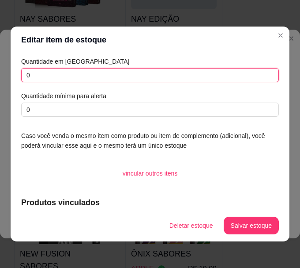
click at [42, 72] on input "0" at bounding box center [150, 75] width 258 height 14
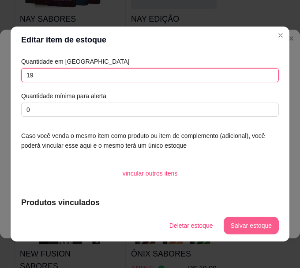
type input "19"
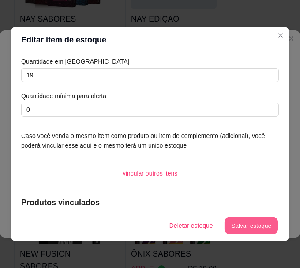
click at [265, 224] on button "Salvar estoque" at bounding box center [251, 225] width 54 height 17
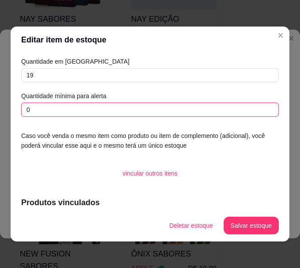
click at [194, 112] on input "0" at bounding box center [150, 109] width 258 height 14
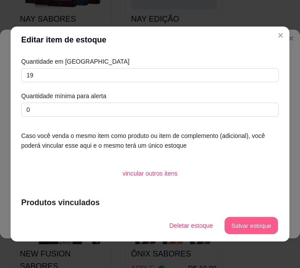
click at [261, 223] on button "Salvar estoque" at bounding box center [251, 225] width 54 height 17
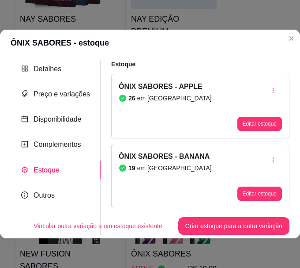
scroll to position [0, 0]
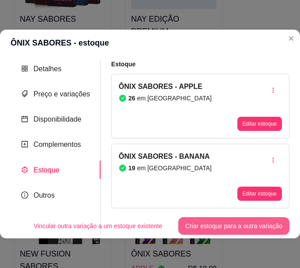
click at [207, 221] on button "Criar estoque para a outra variação" at bounding box center [233, 226] width 111 height 18
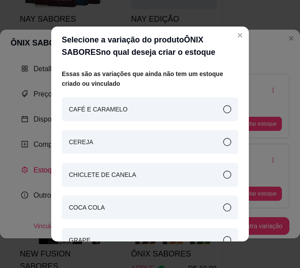
click at [178, 106] on div "CAFÉ E CARAMELO" at bounding box center [150, 109] width 177 height 24
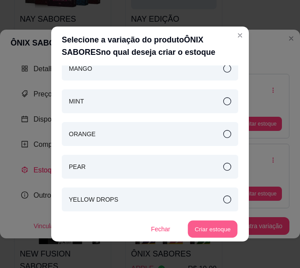
click at [194, 231] on button "Criar estoque" at bounding box center [213, 228] width 50 height 17
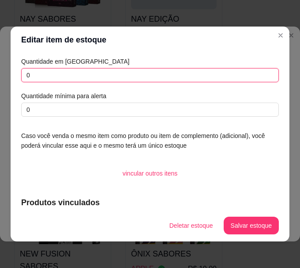
click at [238, 69] on input "0" at bounding box center [150, 75] width 258 height 14
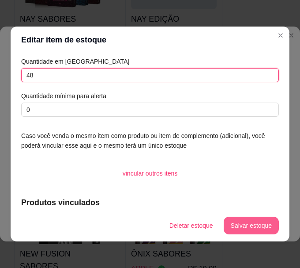
type input "48"
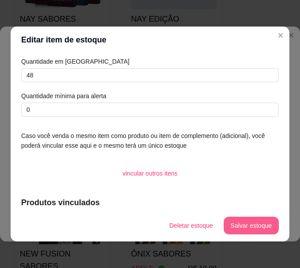
click at [236, 231] on button "Salvar estoque" at bounding box center [251, 225] width 55 height 18
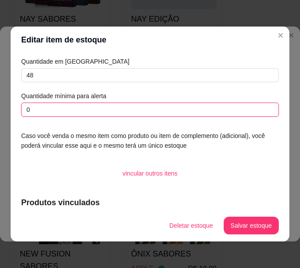
click at [201, 115] on input "0" at bounding box center [150, 109] width 258 height 14
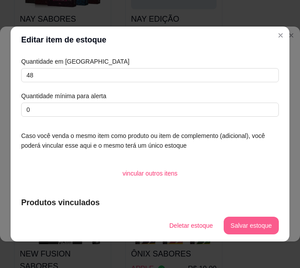
click at [235, 226] on button "Salvar estoque" at bounding box center [251, 225] width 55 height 18
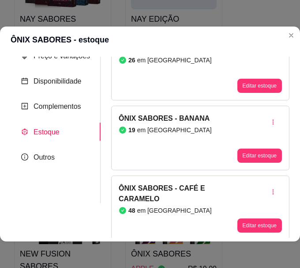
scroll to position [70, 0]
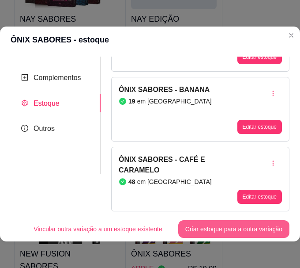
click at [244, 224] on button "Criar estoque para a outra variação" at bounding box center [233, 229] width 111 height 18
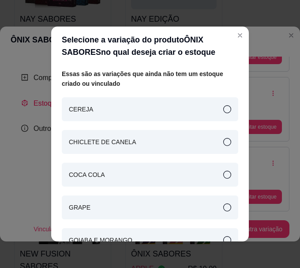
click at [93, 100] on div "CEREJA" at bounding box center [150, 109] width 177 height 24
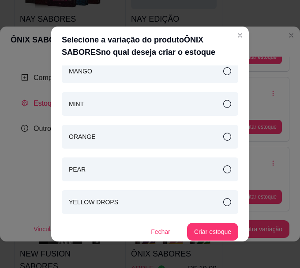
scroll to position [368, 0]
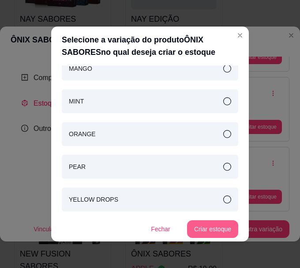
click at [198, 228] on button "Criar estoque" at bounding box center [212, 229] width 51 height 18
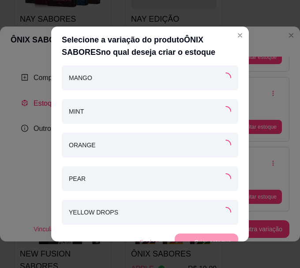
scroll to position [377, 0]
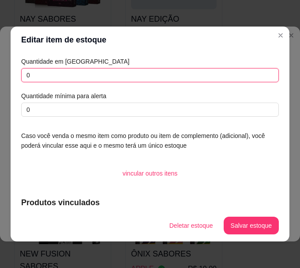
click at [148, 79] on input "0" at bounding box center [150, 75] width 258 height 14
type input "20"
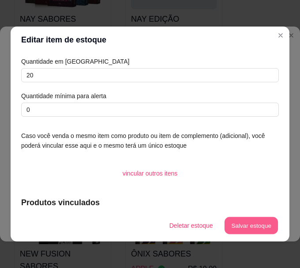
click at [232, 222] on button "Salvar estoque" at bounding box center [251, 225] width 54 height 17
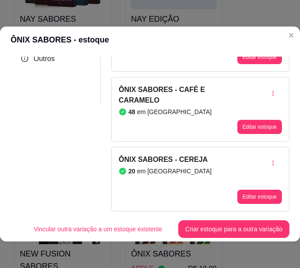
scroll to position [2, 0]
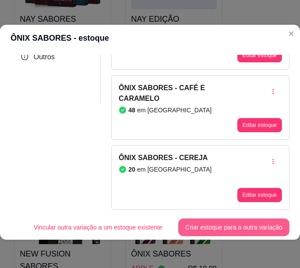
click at [193, 218] on button "Criar estoque para a outra variação" at bounding box center [233, 227] width 111 height 18
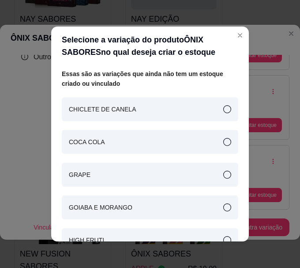
click at [133, 108] on div "CHICLETE DE CANELA" at bounding box center [150, 109] width 177 height 24
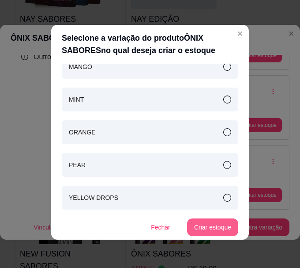
click at [190, 225] on button "Criar estoque" at bounding box center [212, 227] width 51 height 18
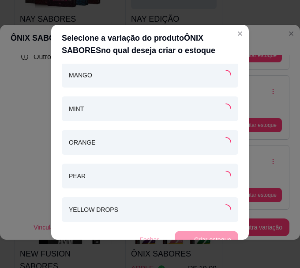
scroll to position [343, 0]
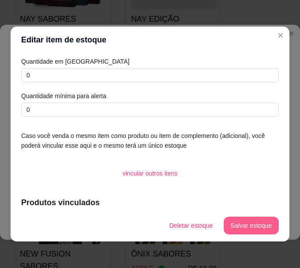
click at [242, 227] on button "Salvar estoque" at bounding box center [251, 225] width 55 height 18
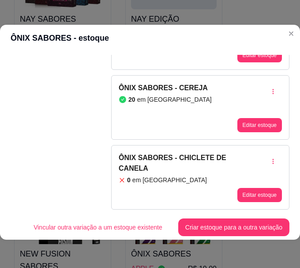
scroll to position [210, 0]
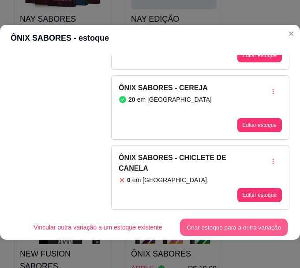
click at [245, 219] on button "Criar estoque para a outra variação" at bounding box center [234, 227] width 108 height 17
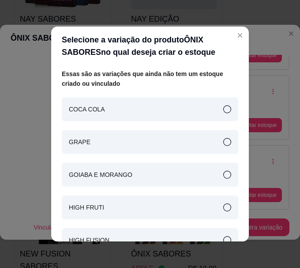
click at [150, 107] on div "COCA COLA" at bounding box center [150, 109] width 177 height 24
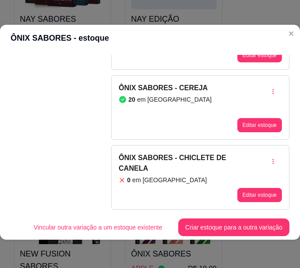
click at [291, 111] on div "Detalhes Preço e variações Disponibilidade Complementos Estoque Outros Nome do …" at bounding box center [150, 145] width 300 height 188
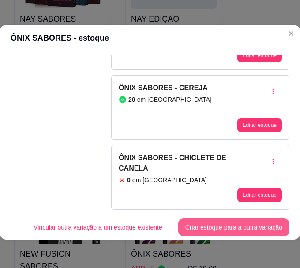
click at [241, 221] on button "Criar estoque para a outra variação" at bounding box center [233, 227] width 111 height 18
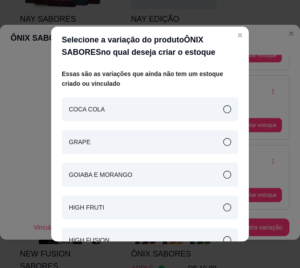
click at [158, 107] on div "COCA COLA" at bounding box center [150, 109] width 177 height 24
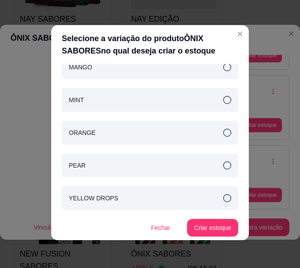
scroll to position [2, 0]
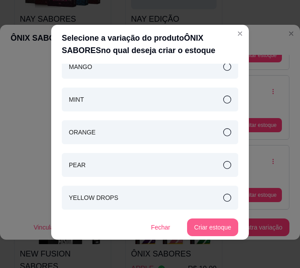
click at [201, 229] on button "Criar estoque" at bounding box center [212, 227] width 51 height 18
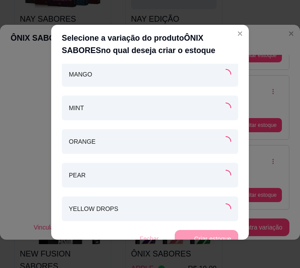
scroll to position [310, 0]
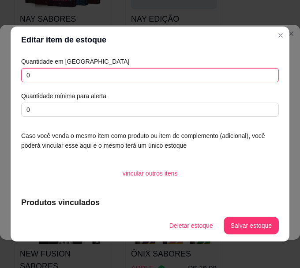
click at [197, 70] on input "0" at bounding box center [150, 75] width 258 height 14
click at [198, 72] on input "0" at bounding box center [150, 75] width 258 height 14
type input "19"
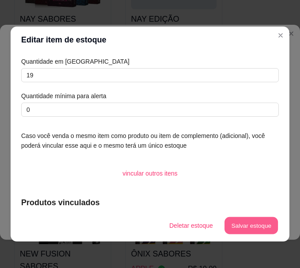
click at [245, 212] on footer "Deletar estoque Salvar estoque" at bounding box center [150, 225] width 279 height 32
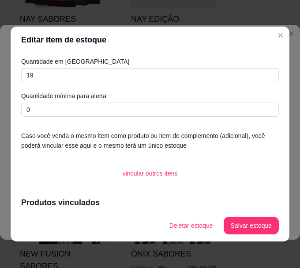
click at [276, 176] on div "Quantidade em estoque 19 Quantidade mínima para alerta 0 Caso você venda o mesm…" at bounding box center [150, 131] width 279 height 156
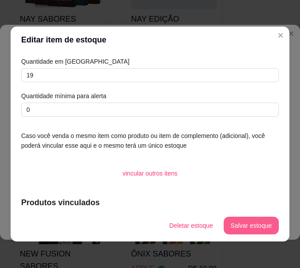
click at [264, 227] on button "Salvar estoque" at bounding box center [251, 225] width 55 height 18
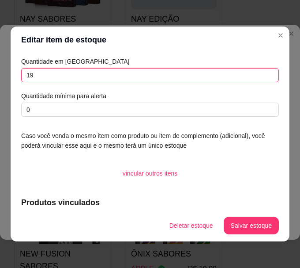
click at [138, 79] on input "19" at bounding box center [150, 75] width 258 height 14
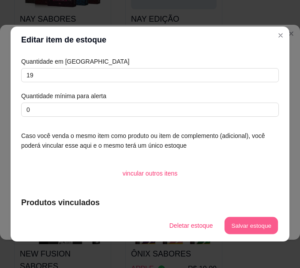
click at [241, 226] on button "Salvar estoque" at bounding box center [251, 225] width 54 height 17
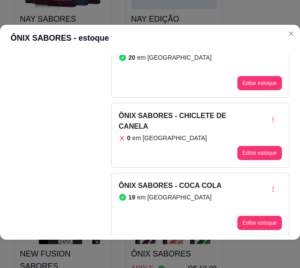
scroll to position [280, 0]
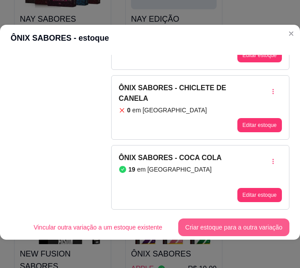
click at [256, 222] on button "Criar estoque para a outra variação" at bounding box center [233, 227] width 111 height 18
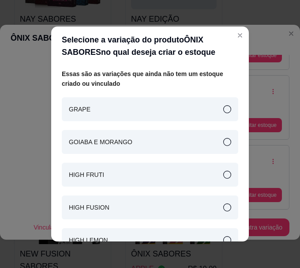
click at [186, 109] on div "GRAPE" at bounding box center [150, 109] width 177 height 24
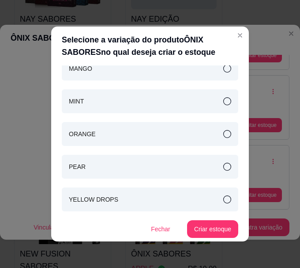
click at [203, 221] on button "Criar estoque" at bounding box center [212, 229] width 51 height 18
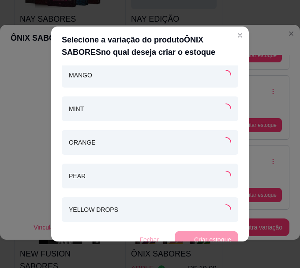
scroll to position [276, 0]
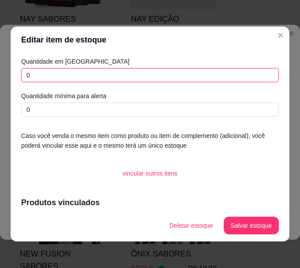
click at [126, 76] on input "0" at bounding box center [150, 75] width 258 height 14
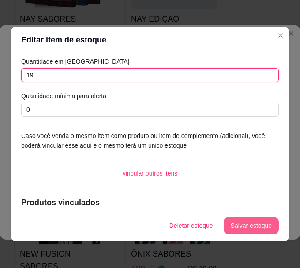
type input "19"
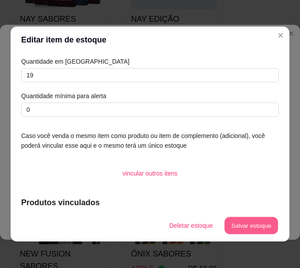
click at [257, 225] on button "Salvar estoque" at bounding box center [251, 225] width 54 height 17
click at [238, 222] on button "Salvar estoque" at bounding box center [251, 225] width 54 height 17
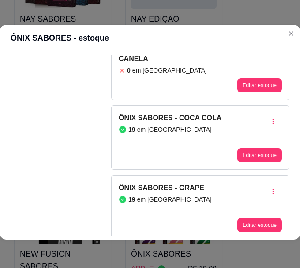
scroll to position [349, 0]
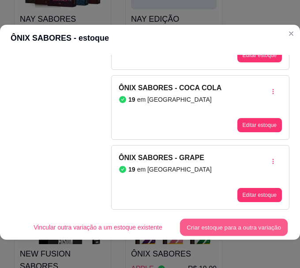
click at [223, 219] on button "Criar estoque para a outra variação" at bounding box center [234, 227] width 108 height 17
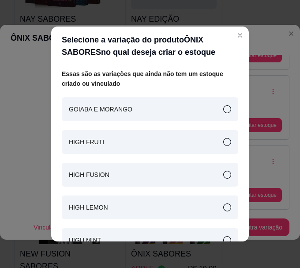
click at [174, 106] on div "GOIABA E MORANGO" at bounding box center [150, 109] width 177 height 24
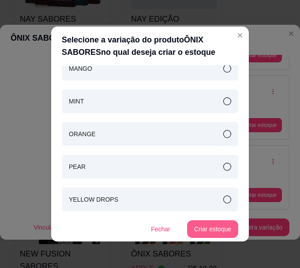
click at [210, 225] on button "Criar estoque" at bounding box center [212, 229] width 51 height 18
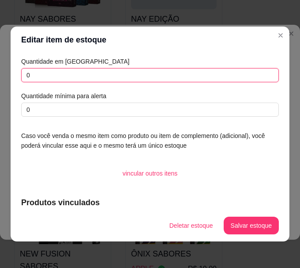
click at [74, 72] on input "0" at bounding box center [150, 75] width 258 height 14
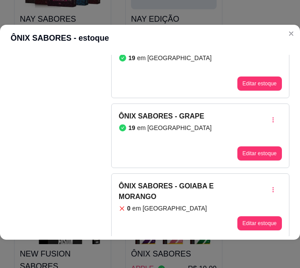
scroll to position [419, 0]
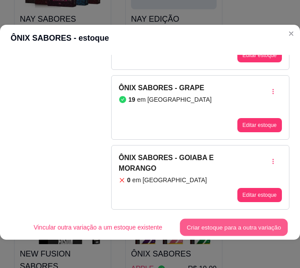
click at [207, 220] on button "Criar estoque para a outra variação" at bounding box center [234, 227] width 108 height 17
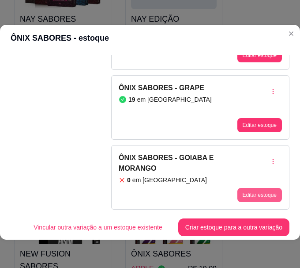
click at [238, 188] on button "Editar estoque" at bounding box center [260, 195] width 45 height 14
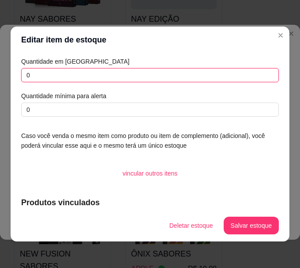
click at [111, 75] on input "0" at bounding box center [150, 75] width 258 height 14
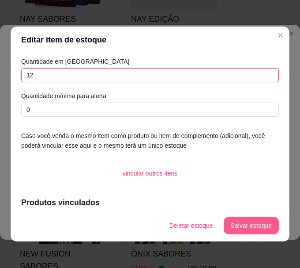
type input "12"
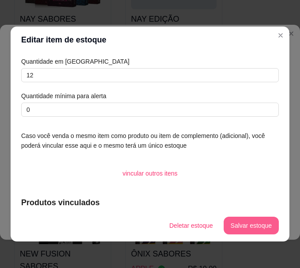
click at [269, 224] on button "Salvar estoque" at bounding box center [251, 225] width 55 height 18
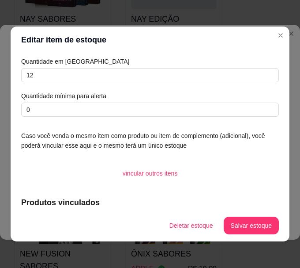
click at [136, 54] on div "Quantidade em estoque 12 Quantidade mínima para alerta 0 Caso você venda o mesm…" at bounding box center [150, 131] width 279 height 156
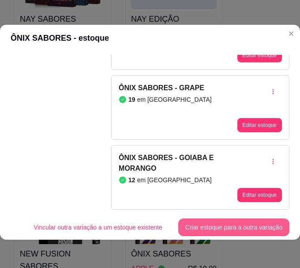
click at [219, 218] on button "Criar estoque para a outra variação" at bounding box center [233, 227] width 111 height 18
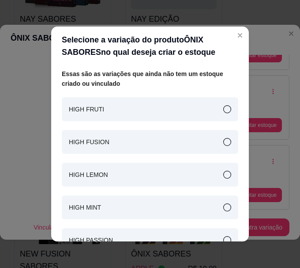
click at [148, 108] on div "HIGH FRUTI" at bounding box center [150, 109] width 177 height 24
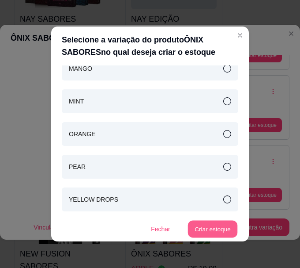
click at [210, 230] on button "Criar estoque" at bounding box center [213, 228] width 50 height 17
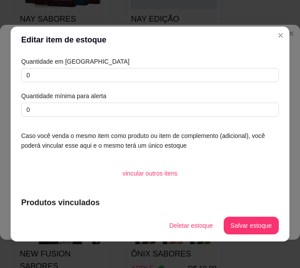
click at [162, 53] on div "Quantidade em estoque 0 Quantidade mínima para alerta 0 Caso você venda o mesmo…" at bounding box center [150, 131] width 279 height 156
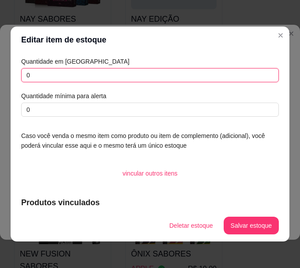
click at [157, 70] on input "0" at bounding box center [150, 75] width 258 height 14
type input "4"
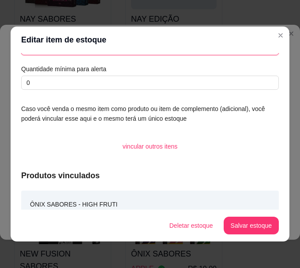
scroll to position [39, 0]
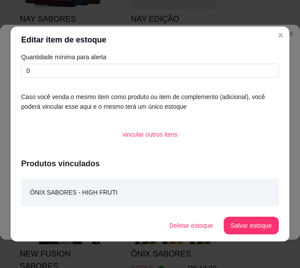
click at [242, 225] on button "Salvar estoque" at bounding box center [251, 225] width 55 height 18
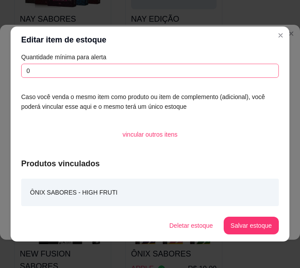
click at [108, 63] on div "Quantidade em estoque 4 Quantidade mínima para alerta 0" at bounding box center [150, 48] width 258 height 60
click at [109, 69] on input "0" at bounding box center [150, 71] width 258 height 14
type input "5"
type input "4"
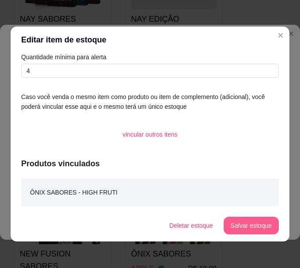
click at [247, 226] on button "Salvar estoque" at bounding box center [251, 225] width 55 height 18
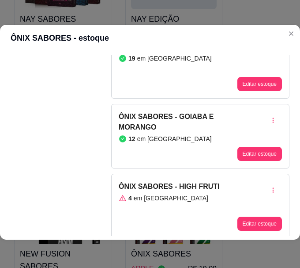
scroll to position [489, 0]
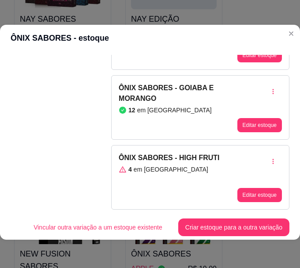
click at [196, 165] on div "4 em [GEOGRAPHIC_DATA]" at bounding box center [169, 169] width 101 height 9
click at [238, 188] on button "Editar estoque" at bounding box center [260, 195] width 45 height 14
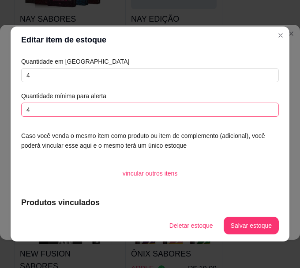
drag, startPoint x: 121, startPoint y: 98, endPoint x: 121, endPoint y: 106, distance: 8.4
click at [121, 105] on div "Quantidade em estoque 4 Quantidade mínima para alerta 4" at bounding box center [150, 87] width 258 height 60
click at [124, 110] on input "4" at bounding box center [150, 109] width 258 height 14
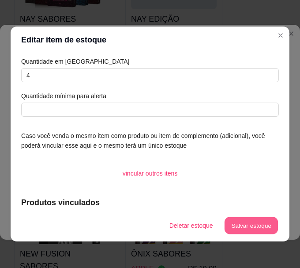
click at [238, 220] on button "Salvar estoque" at bounding box center [251, 225] width 54 height 17
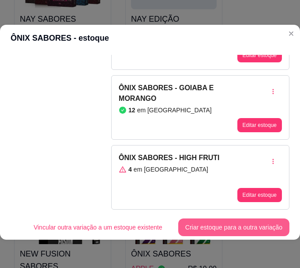
click at [241, 218] on button "Criar estoque para a outra variação" at bounding box center [233, 227] width 111 height 18
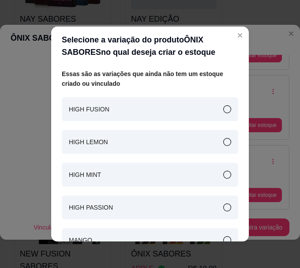
click at [125, 107] on div "HIGH FUSION" at bounding box center [150, 109] width 177 height 24
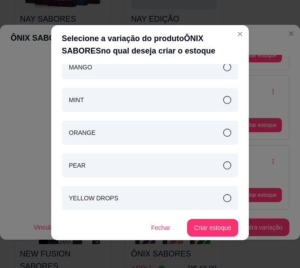
scroll to position [2, 0]
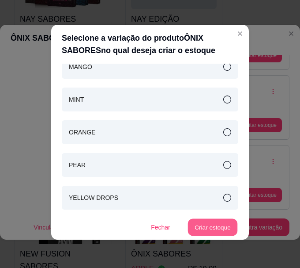
click at [215, 225] on button "Criar estoque" at bounding box center [213, 227] width 50 height 17
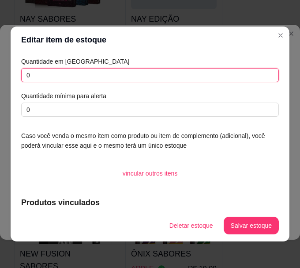
click at [226, 75] on input "0" at bounding box center [150, 75] width 258 height 14
type input "8"
type input "9"
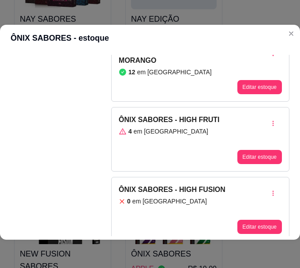
scroll to position [559, 0]
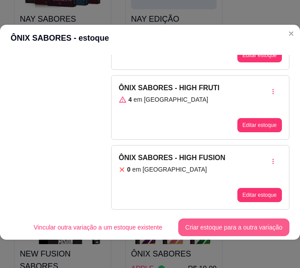
click at [225, 218] on button "Criar estoque para a outra variação" at bounding box center [233, 227] width 111 height 18
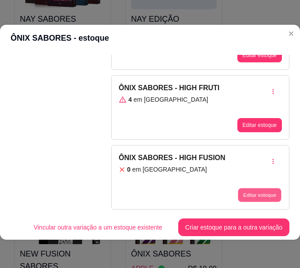
click at [251, 188] on button "Editar estoque" at bounding box center [259, 195] width 43 height 14
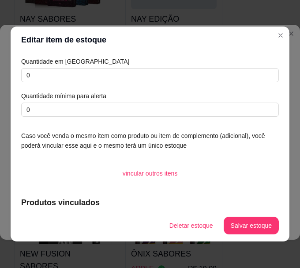
click at [103, 87] on div "Quantidade em estoque 0 Quantidade mínima para alerta 0" at bounding box center [150, 87] width 258 height 60
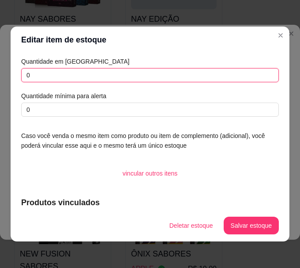
click at [106, 80] on input "0" at bounding box center [150, 75] width 258 height 14
click at [107, 78] on input "0" at bounding box center [150, 75] width 258 height 14
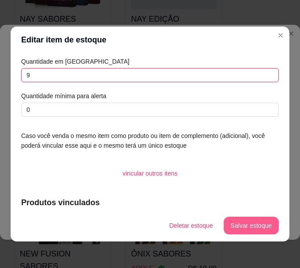
type input "9"
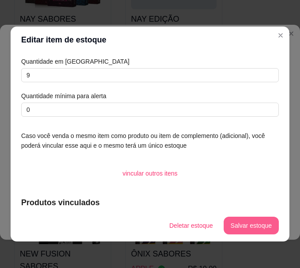
click at [262, 224] on button "Salvar estoque" at bounding box center [251, 225] width 55 height 18
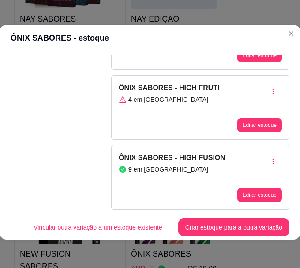
click at [238, 118] on button "Editar estoque" at bounding box center [260, 125] width 45 height 14
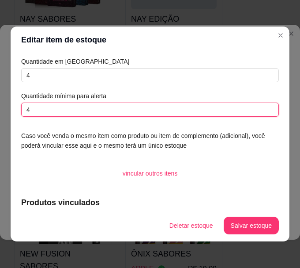
click at [132, 110] on input "4" at bounding box center [150, 109] width 258 height 14
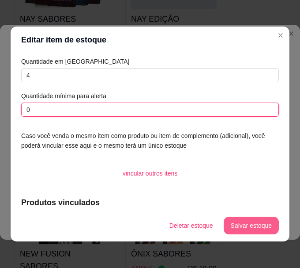
type input "0"
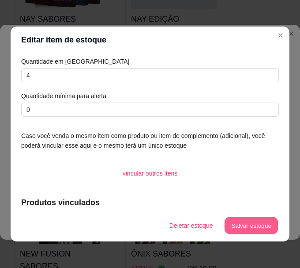
click at [234, 227] on button "Salvar estoque" at bounding box center [251, 225] width 54 height 17
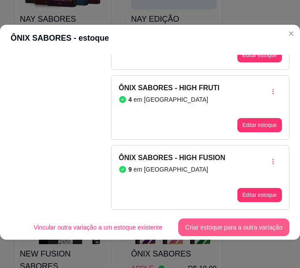
click at [211, 220] on button "Criar estoque para a outra variação" at bounding box center [233, 227] width 111 height 18
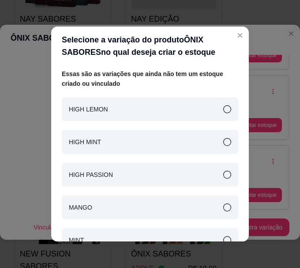
click at [149, 103] on div "HIGH LEMON" at bounding box center [150, 109] width 177 height 24
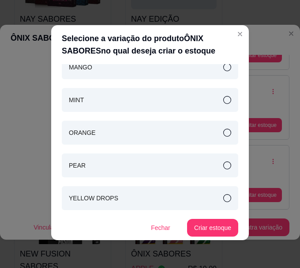
scroll to position [2, 0]
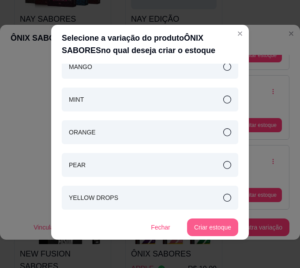
click at [191, 222] on button "Criar estoque" at bounding box center [212, 227] width 51 height 18
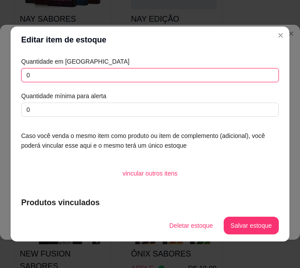
click at [141, 79] on input "0" at bounding box center [150, 75] width 258 height 14
type input "10"
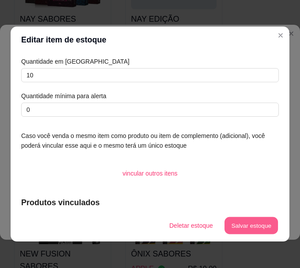
click at [269, 229] on button "Salvar estoque" at bounding box center [251, 225] width 54 height 17
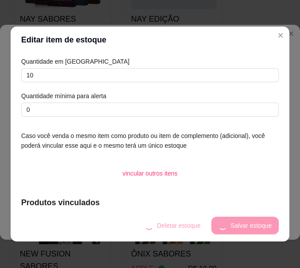
click at [267, 227] on div "Deletar estoque Salvar estoque" at bounding box center [208, 225] width 141 height 18
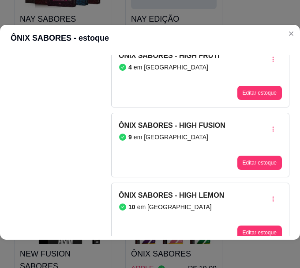
scroll to position [629, 0]
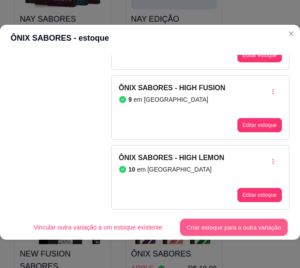
click at [188, 221] on button "Criar estoque para a outra variação" at bounding box center [234, 227] width 108 height 17
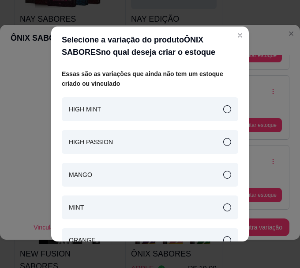
click at [190, 64] on header "Selecione a variação do produto ÔNIX SABORES no qual deseja criar o estoque" at bounding box center [150, 46] width 198 height 39
click at [152, 105] on div "HIGH MINT" at bounding box center [150, 109] width 177 height 24
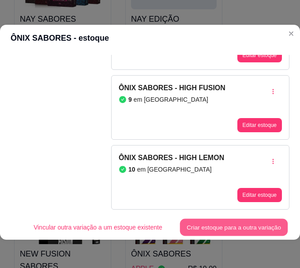
click at [228, 219] on button "Criar estoque para a outra variação" at bounding box center [234, 227] width 108 height 17
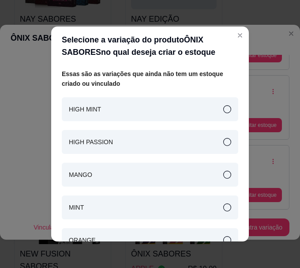
click at [128, 113] on div "HIGH MINT" at bounding box center [150, 109] width 177 height 24
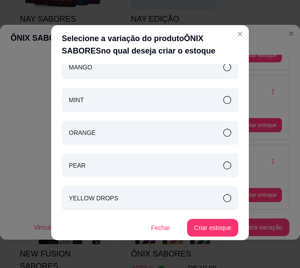
scroll to position [2, 0]
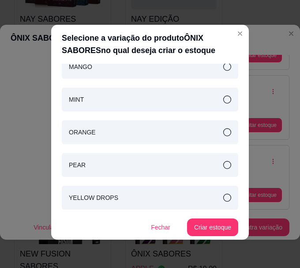
click at [203, 223] on button "Criar estoque" at bounding box center [212, 227] width 51 height 18
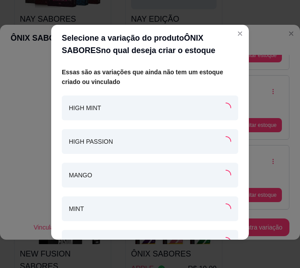
scroll to position [0, 0]
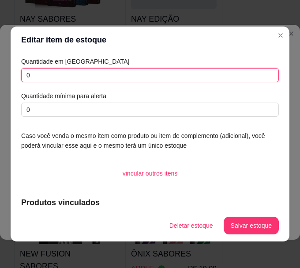
click at [93, 76] on input "0" at bounding box center [150, 75] width 258 height 14
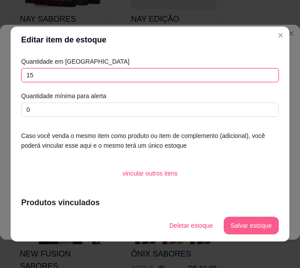
type input "15"
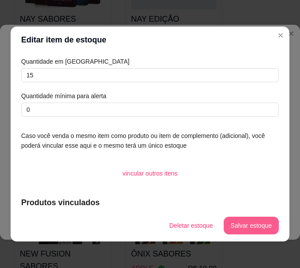
click at [253, 231] on button "Salvar estoque" at bounding box center [251, 225] width 55 height 18
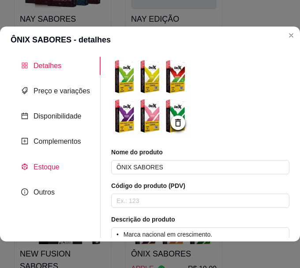
drag, startPoint x: 55, startPoint y: 164, endPoint x: 72, endPoint y: 155, distance: 18.8
click at [57, 164] on span "Estoque" at bounding box center [47, 167] width 26 height 8
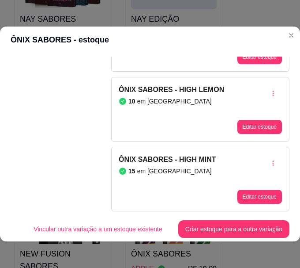
scroll to position [2, 0]
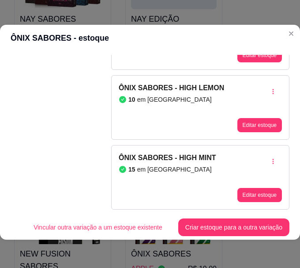
click at [235, 218] on button "Criar estoque para a outra variação" at bounding box center [233, 227] width 111 height 18
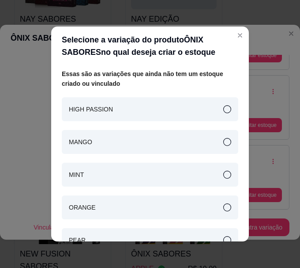
click at [177, 110] on div "HIGH PASSION" at bounding box center [150, 109] width 177 height 24
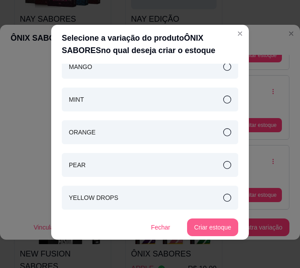
click at [215, 222] on button "Criar estoque" at bounding box center [212, 227] width 51 height 18
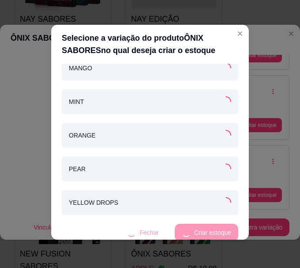
scroll to position [75, 0]
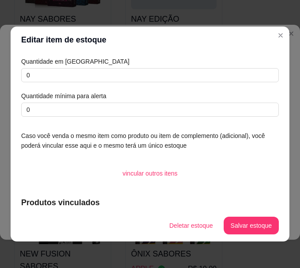
click at [191, 38] on header "Editar item de estoque" at bounding box center [150, 40] width 279 height 27
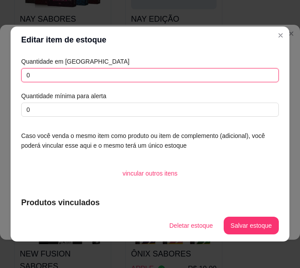
click at [109, 78] on input "0" at bounding box center [150, 75] width 258 height 14
click at [108, 80] on input "0" at bounding box center [150, 75] width 258 height 14
type input "12"
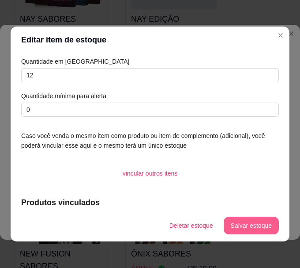
click at [245, 222] on button "Salvar estoque" at bounding box center [251, 225] width 55 height 18
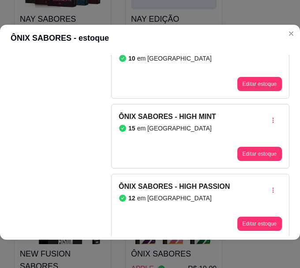
scroll to position [768, 0]
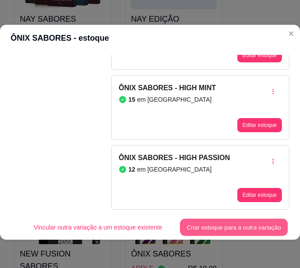
click at [235, 219] on button "Criar estoque para a outra variação" at bounding box center [234, 227] width 108 height 17
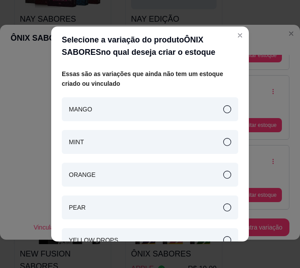
click at [165, 111] on div "MANGO" at bounding box center [150, 109] width 177 height 24
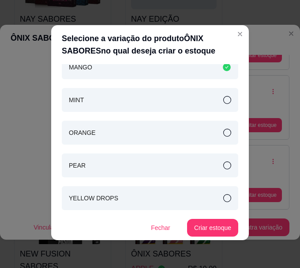
scroll to position [2, 0]
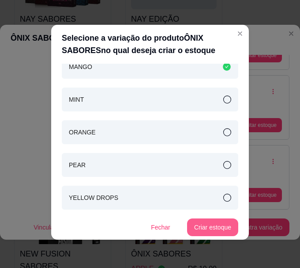
click at [189, 222] on button "Criar estoque" at bounding box center [212, 227] width 51 height 18
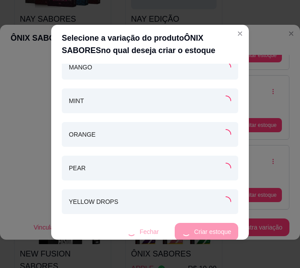
scroll to position [41, 0]
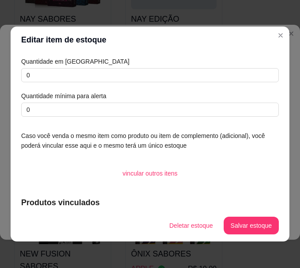
click at [227, 100] on article "Quantidade mínima para alerta" at bounding box center [150, 96] width 258 height 10
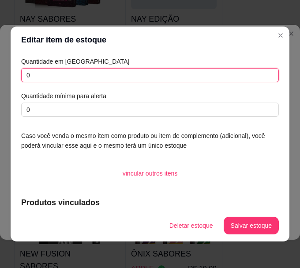
click at [138, 77] on input "0" at bounding box center [150, 75] width 258 height 14
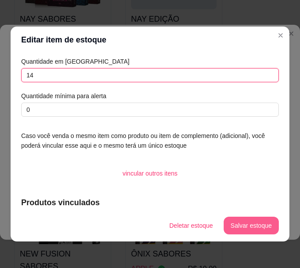
type input "14"
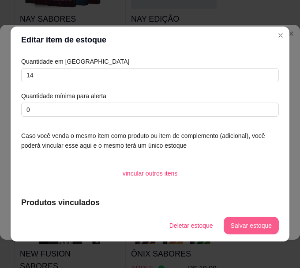
click at [256, 222] on button "Salvar estoque" at bounding box center [251, 225] width 55 height 18
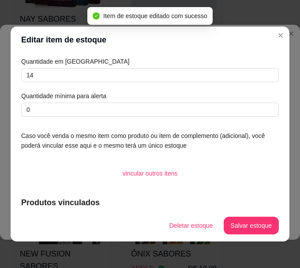
scroll to position [39, 0]
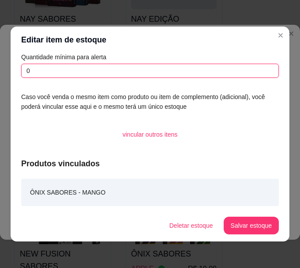
click at [249, 77] on input "0" at bounding box center [150, 71] width 258 height 14
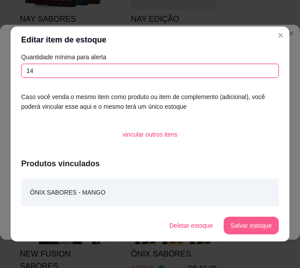
type input "14"
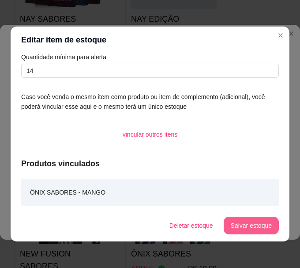
click at [254, 224] on button "Salvar estoque" at bounding box center [251, 225] width 55 height 18
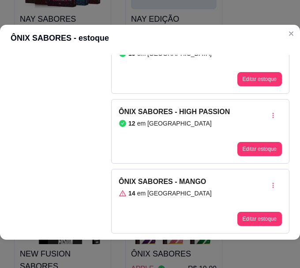
scroll to position [838, 0]
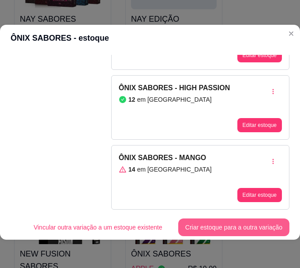
click at [239, 218] on button "Criar estoque para a outra variação" at bounding box center [233, 227] width 111 height 18
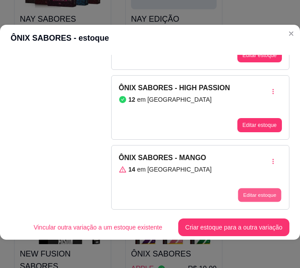
click at [239, 188] on button "Editar estoque" at bounding box center [259, 195] width 43 height 14
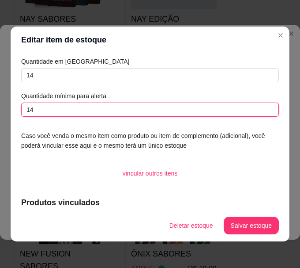
click at [96, 105] on input "14" at bounding box center [150, 109] width 258 height 14
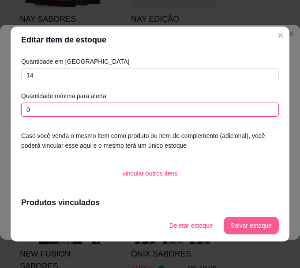
type input "0"
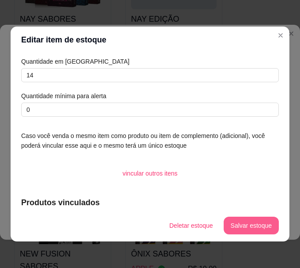
click at [252, 228] on button "Salvar estoque" at bounding box center [251, 225] width 55 height 18
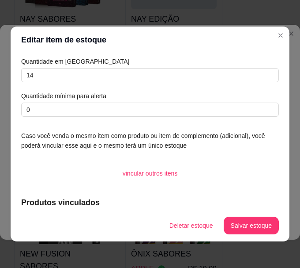
click at [160, 121] on div "Quantidade em estoque 14 Quantidade mínima para alerta 0 Caso você venda o mesm…" at bounding box center [150, 131] width 279 height 156
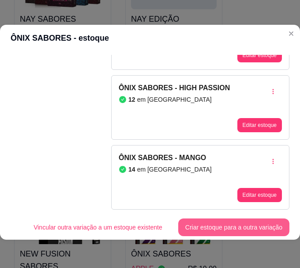
click at [209, 219] on button "Criar estoque para a outra variação" at bounding box center [233, 227] width 111 height 18
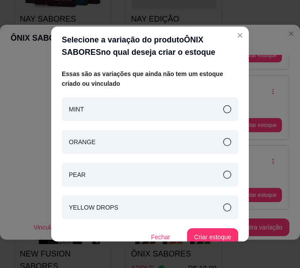
click at [106, 110] on div "MINT" at bounding box center [150, 109] width 177 height 24
click at [219, 232] on button "Criar estoque" at bounding box center [212, 237] width 51 height 18
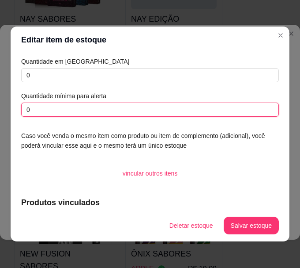
click at [197, 110] on input "0" at bounding box center [150, 109] width 258 height 14
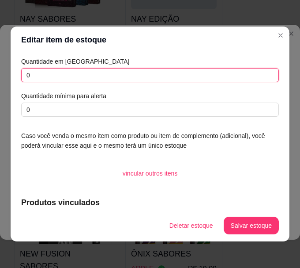
click at [167, 82] on input "0" at bounding box center [150, 75] width 258 height 14
click at [166, 75] on input "0" at bounding box center [150, 75] width 258 height 14
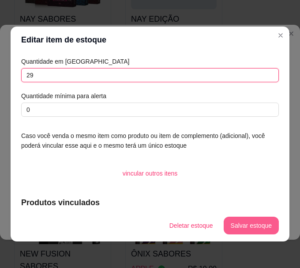
type input "29"
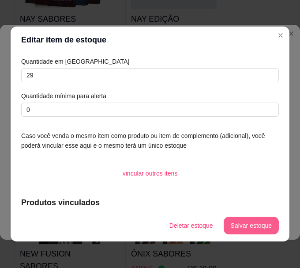
click at [264, 222] on button "Salvar estoque" at bounding box center [251, 225] width 55 height 18
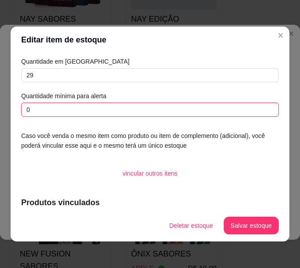
click at [174, 105] on input "0" at bounding box center [150, 109] width 258 height 14
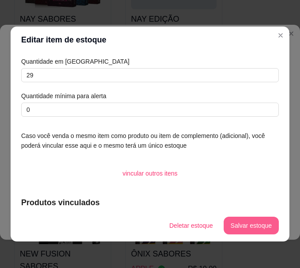
drag, startPoint x: 248, startPoint y: 235, endPoint x: 254, endPoint y: 199, distance: 37.1
click at [250, 230] on footer "Deletar estoque Salvar estoque" at bounding box center [150, 225] width 279 height 32
click at [246, 224] on button "Salvar estoque" at bounding box center [251, 225] width 55 height 18
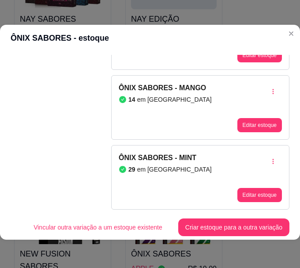
scroll to position [908, 0]
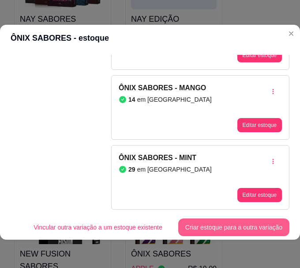
click at [227, 219] on button "Criar estoque para a outra variação" at bounding box center [233, 227] width 111 height 18
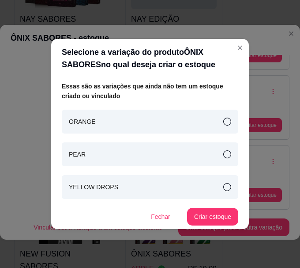
click at [174, 117] on div "ORANGE" at bounding box center [150, 122] width 177 height 24
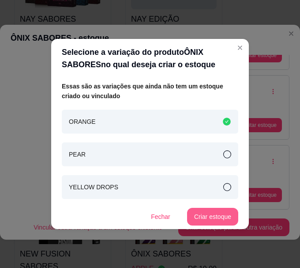
click at [207, 217] on button "Criar estoque" at bounding box center [212, 217] width 51 height 18
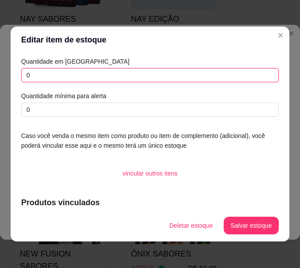
click at [57, 77] on input "0" at bounding box center [150, 75] width 258 height 14
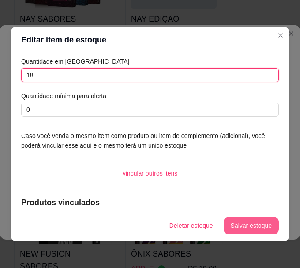
type input "18"
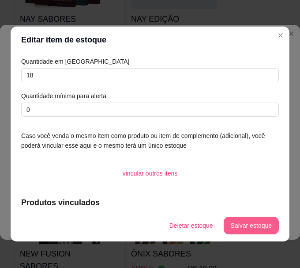
click at [257, 230] on button "Salvar estoque" at bounding box center [251, 225] width 55 height 18
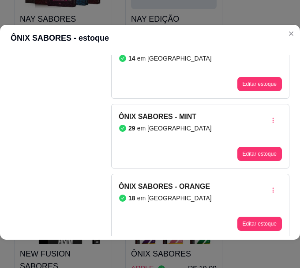
scroll to position [978, 0]
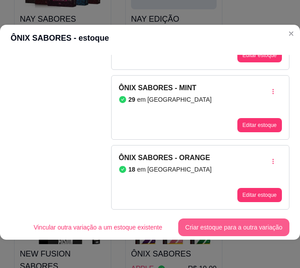
click at [225, 218] on button "Criar estoque para a outra variação" at bounding box center [233, 227] width 111 height 18
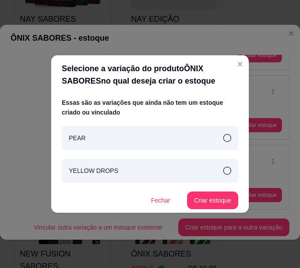
click at [176, 136] on div "PEAR" at bounding box center [150, 138] width 177 height 24
click at [212, 200] on button "Criar estoque" at bounding box center [212, 200] width 51 height 18
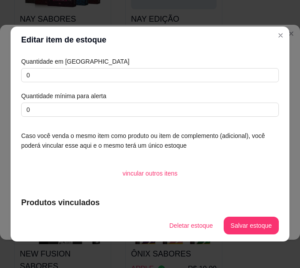
click at [166, 132] on article "Caso você venda o mesmo item como produto ou item de complemento (adicional), v…" at bounding box center [150, 140] width 258 height 19
click at [269, 68] on div "Quantidade em estoque 0 Quantidade mínima para alerta 0 Caso você venda o mesmo…" at bounding box center [150, 131] width 279 height 156
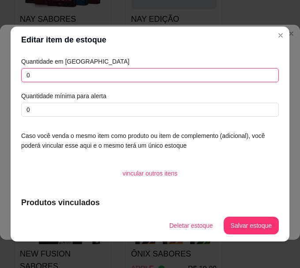
click at [263, 72] on input "0" at bounding box center [150, 75] width 258 height 14
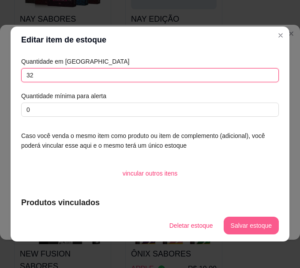
type input "32"
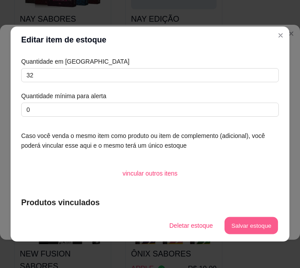
click at [263, 217] on button "Salvar estoque" at bounding box center [251, 225] width 54 height 17
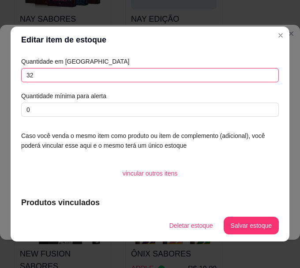
click at [199, 69] on input "32" at bounding box center [150, 75] width 258 height 14
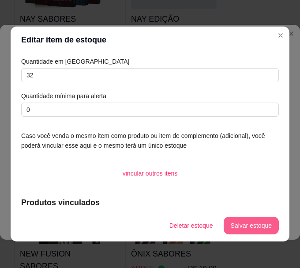
click at [250, 227] on button "Salvar estoque" at bounding box center [251, 225] width 55 height 18
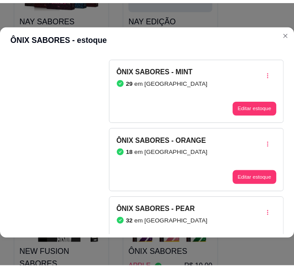
scroll to position [1047, 0]
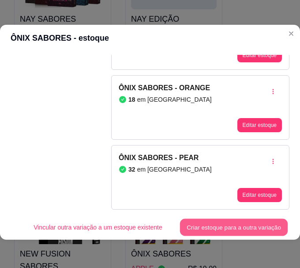
click at [222, 223] on button "Criar estoque para a outra variação" at bounding box center [234, 227] width 108 height 17
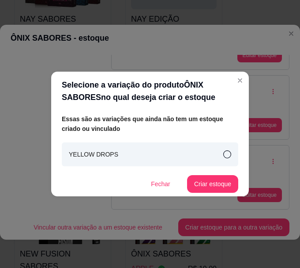
click at [184, 152] on div "YELLOW DROPS" at bounding box center [150, 154] width 177 height 24
click at [201, 185] on button "Criar estoque" at bounding box center [212, 184] width 51 height 18
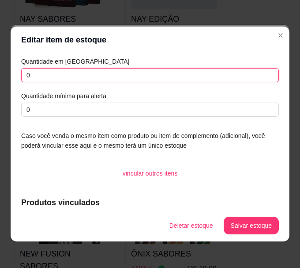
click at [34, 71] on input "0" at bounding box center [150, 75] width 258 height 14
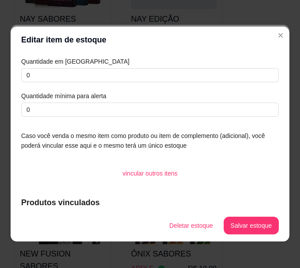
drag, startPoint x: 189, startPoint y: 126, endPoint x: 182, endPoint y: 121, distance: 8.8
click at [189, 126] on div "Quantidade em estoque 0 Quantidade mínima para alerta 0 Caso você venda o mesmo…" at bounding box center [150, 131] width 279 height 156
click at [127, 83] on div "Quantidade em estoque 0 Quantidade mínima para alerta 0" at bounding box center [150, 87] width 258 height 60
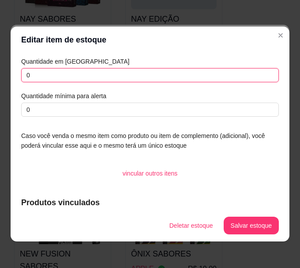
click at [127, 77] on input "0" at bounding box center [150, 75] width 258 height 14
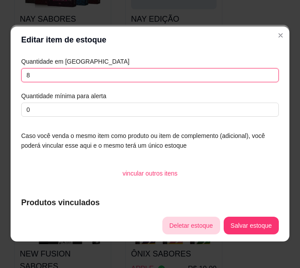
type input "8"
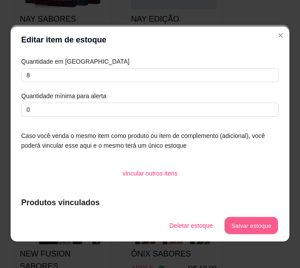
click at [227, 225] on button "Salvar estoque" at bounding box center [251, 225] width 54 height 17
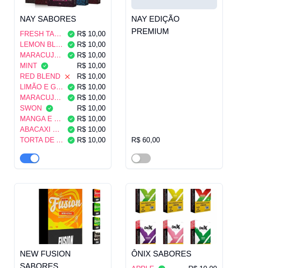
click at [229, 171] on div "ADALYA SABORES ANGEL R$ 15,00 CHOCK NORRIS R$ 15,00 COCOJUMBO R$ 15,00 EL COLOM…" at bounding box center [146, 175] width 265 height 2570
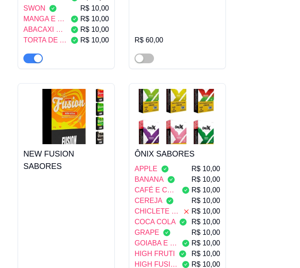
scroll to position [5442, 0]
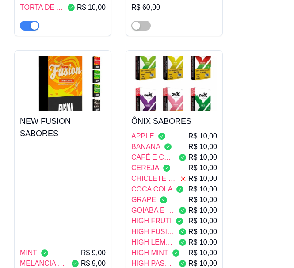
click at [151, 237] on span "HIGH LEMON" at bounding box center [153, 242] width 44 height 11
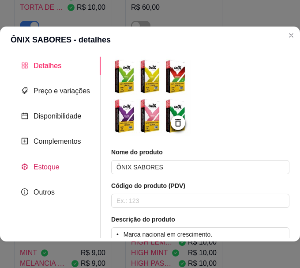
click at [45, 165] on span "Estoque" at bounding box center [47, 167] width 26 height 8
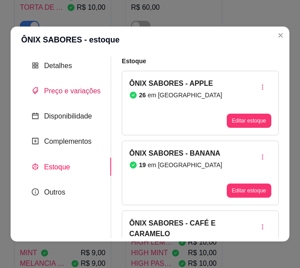
click at [76, 94] on span "Preço e variações" at bounding box center [72, 91] width 57 height 8
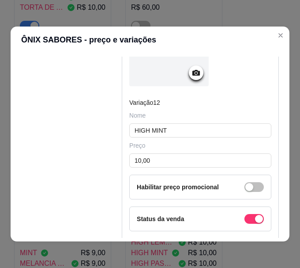
scroll to position [5015, 0]
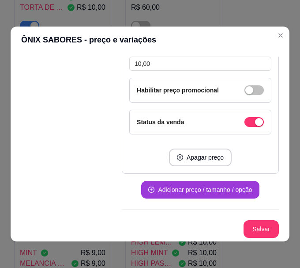
click at [177, 184] on button "Adicionar preço / tamanho / opção" at bounding box center [200, 190] width 118 height 18
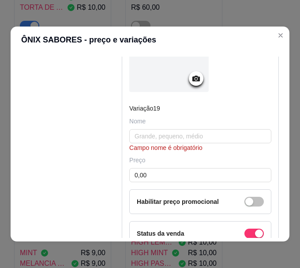
scroll to position [5192, 0]
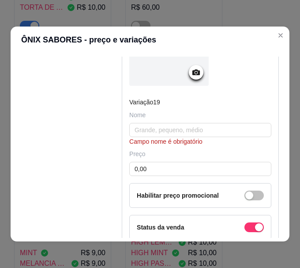
click at [177, 128] on div "Nome Campo nome é obrigatório" at bounding box center [200, 127] width 142 height 35
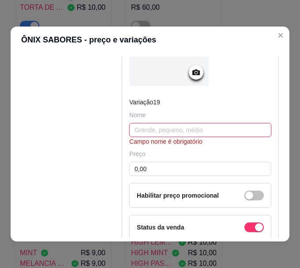
click at [179, 136] on input "text" at bounding box center [200, 130] width 142 height 14
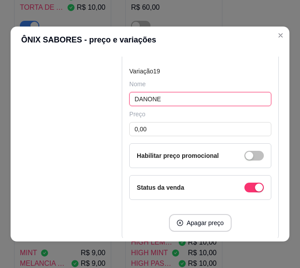
scroll to position [5280, 0]
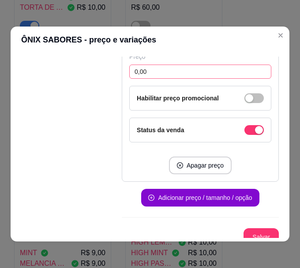
type input "DANONE"
click at [169, 77] on input "0,00" at bounding box center [200, 71] width 142 height 14
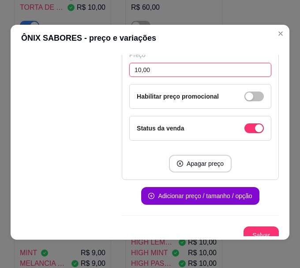
scroll to position [5295, 0]
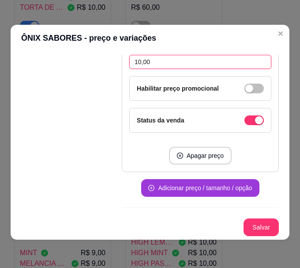
type input "10,00"
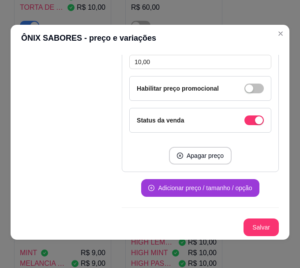
click at [201, 192] on button "Adicionar preço / tamanho / opção" at bounding box center [200, 188] width 118 height 18
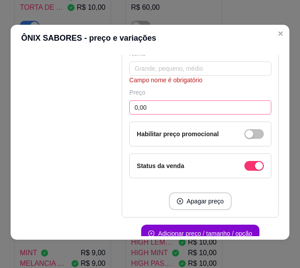
scroll to position [5516, 0]
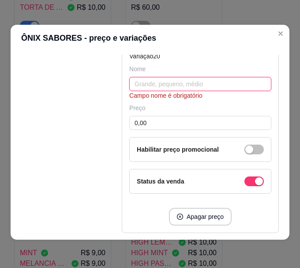
click at [174, 88] on input "text" at bounding box center [200, 84] width 142 height 14
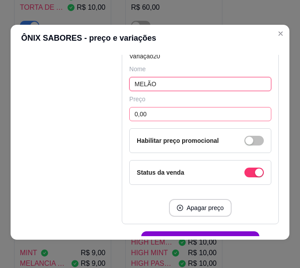
type input "MELÃO"
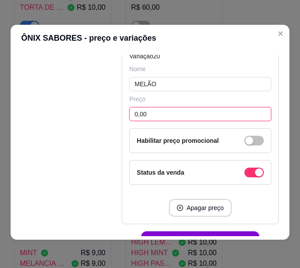
click at [206, 121] on input "0,00" at bounding box center [200, 114] width 142 height 14
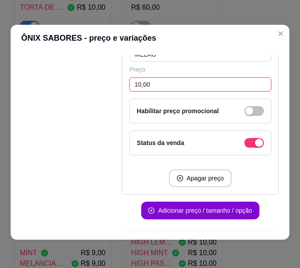
scroll to position [5575, 0]
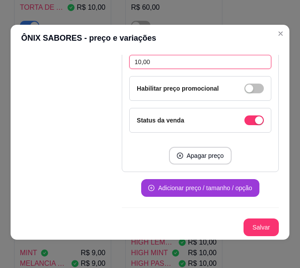
type input "10,00"
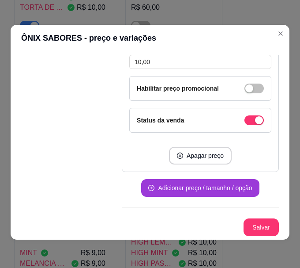
click at [198, 190] on button "Adicionar preço / tamanho / opção" at bounding box center [200, 188] width 118 height 18
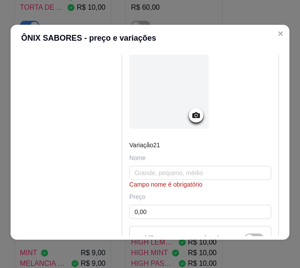
scroll to position [5707, 0]
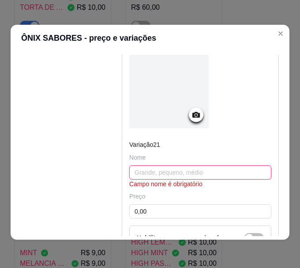
click at [163, 176] on input "text" at bounding box center [200, 172] width 142 height 14
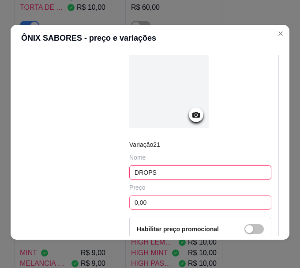
type input "DROPS"
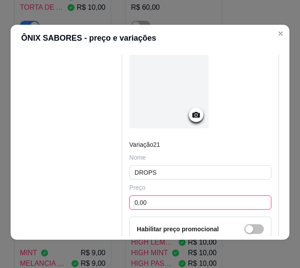
click at [152, 202] on input "0,00" at bounding box center [200, 202] width 142 height 14
click at [153, 203] on input "0,00" at bounding box center [200, 202] width 142 height 14
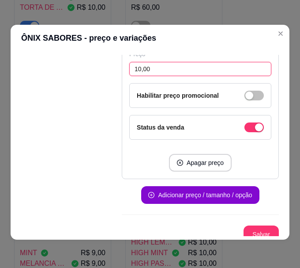
scroll to position [5855, 0]
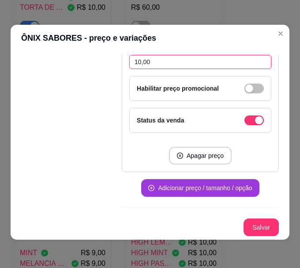
type input "10,00"
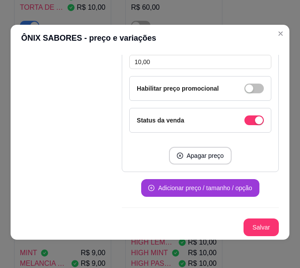
click at [225, 187] on button "Adicionar preço / tamanho / opção" at bounding box center [200, 188] width 118 height 18
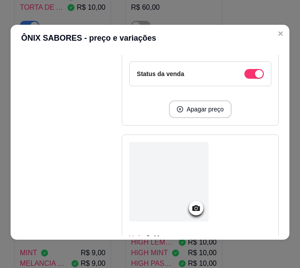
scroll to position [5943, 0]
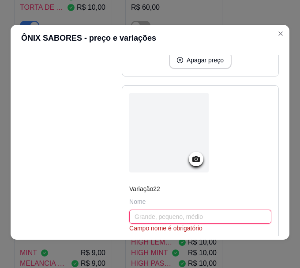
click at [153, 222] on input "text" at bounding box center [200, 216] width 142 height 14
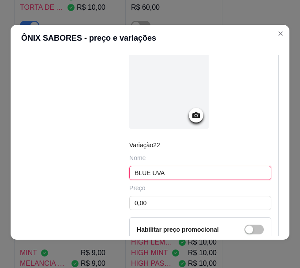
scroll to position [6076, 0]
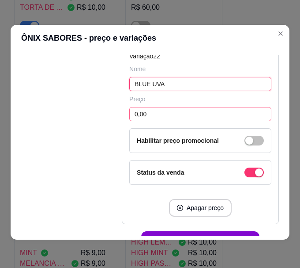
type input "BLUE UVA"
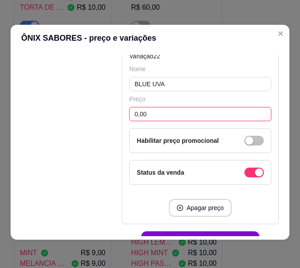
click at [164, 121] on input "0,00" at bounding box center [200, 114] width 142 height 14
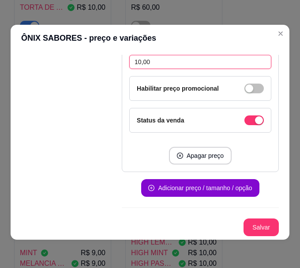
scroll to position [6135, 0]
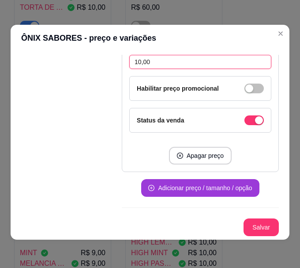
type input "10,00"
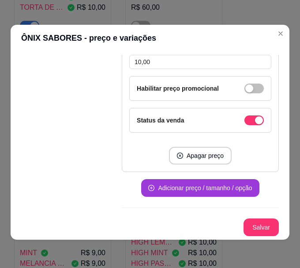
click at [178, 189] on button "Adicionar preço / tamanho / opção" at bounding box center [200, 188] width 118 height 18
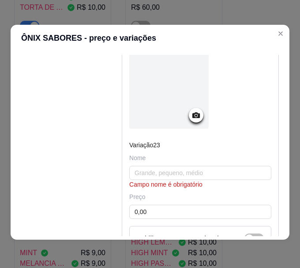
scroll to position [6268, 0]
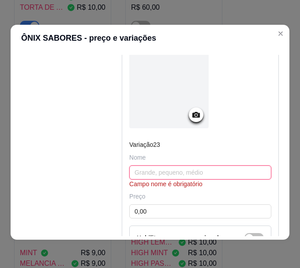
click at [165, 178] on input "text" at bounding box center [200, 172] width 142 height 14
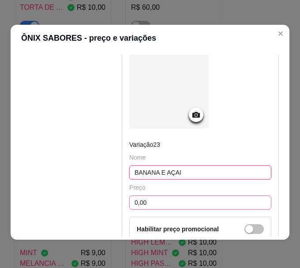
type input "BANANA E AÇAI"
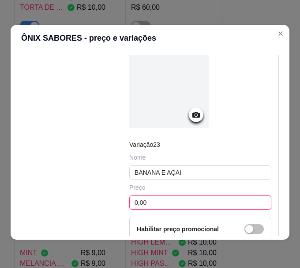
click at [162, 207] on input "0,00" at bounding box center [200, 202] width 142 height 14
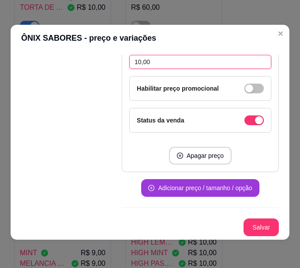
type input "10,00"
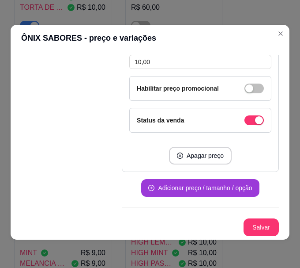
click at [201, 190] on button "Adicionar preço / tamanho / opção" at bounding box center [200, 188] width 118 height 18
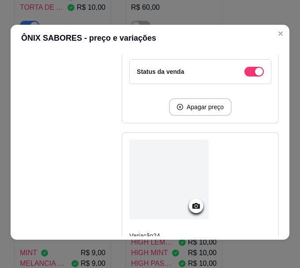
scroll to position [6548, 0]
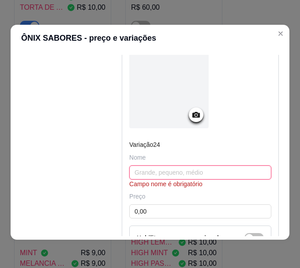
click at [171, 179] on input "text" at bounding box center [200, 172] width 142 height 14
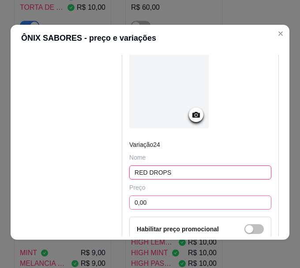
type input "RED DROPS"
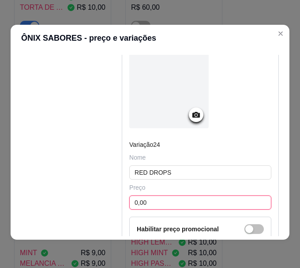
click at [219, 206] on input "0,00" at bounding box center [200, 202] width 142 height 14
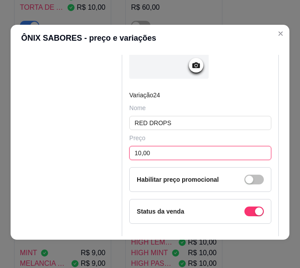
scroll to position [6695, 0]
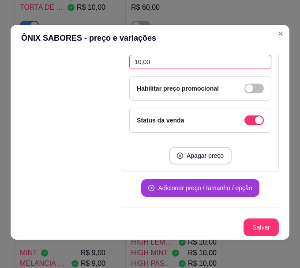
type input "10,00"
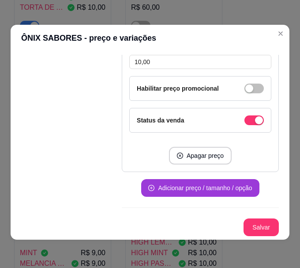
click at [218, 189] on button "Adicionar preço / tamanho / opção" at bounding box center [200, 188] width 118 height 18
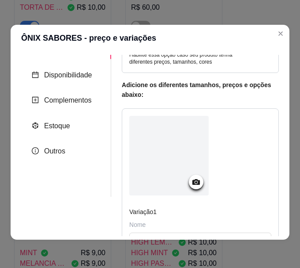
scroll to position [0, 0]
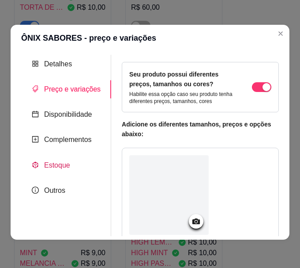
click at [68, 167] on span "Estoque" at bounding box center [57, 165] width 26 height 8
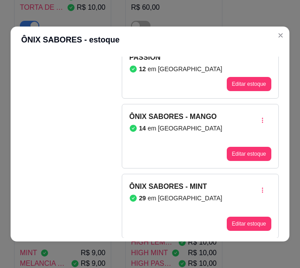
scroll to position [1084, 0]
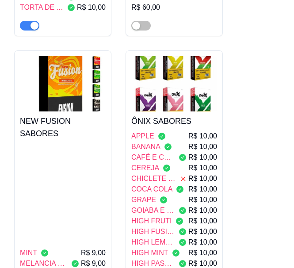
click at [179, 239] on icon at bounding box center [182, 242] width 7 height 7
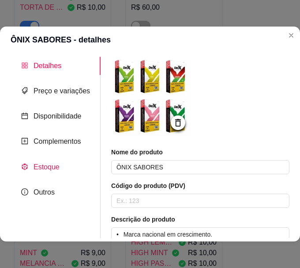
click at [53, 164] on span "Estoque" at bounding box center [47, 167] width 26 height 8
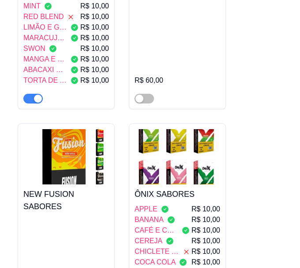
scroll to position [5353, 0]
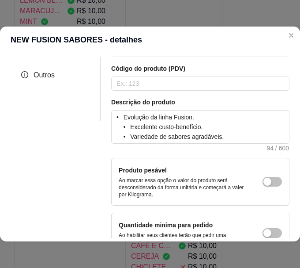
scroll to position [46, 0]
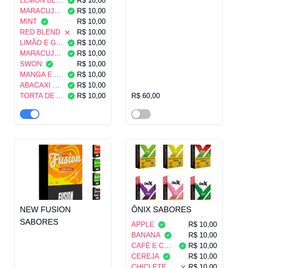
click at [201, 251] on span "R$ 10,00" at bounding box center [202, 256] width 29 height 11
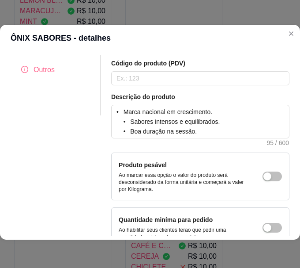
scroll to position [2, 0]
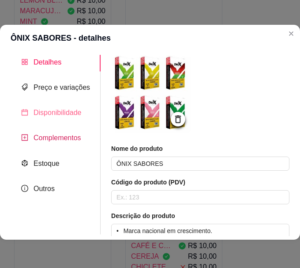
click at [49, 136] on span "Complementos" at bounding box center [58, 138] width 48 height 8
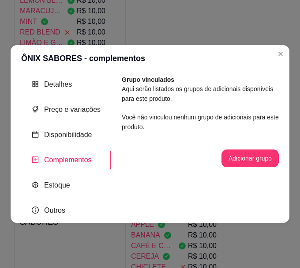
scroll to position [0, 0]
click at [59, 181] on div "Estoque" at bounding box center [66, 185] width 90 height 18
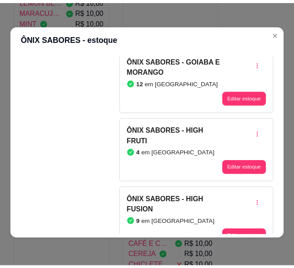
scroll to position [289, 0]
